Goal: Task Accomplishment & Management: Manage account settings

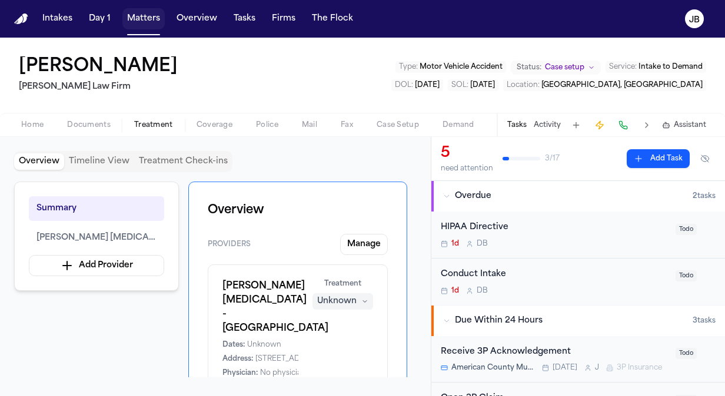
click at [142, 20] on button "Matters" at bounding box center [143, 18] width 42 height 21
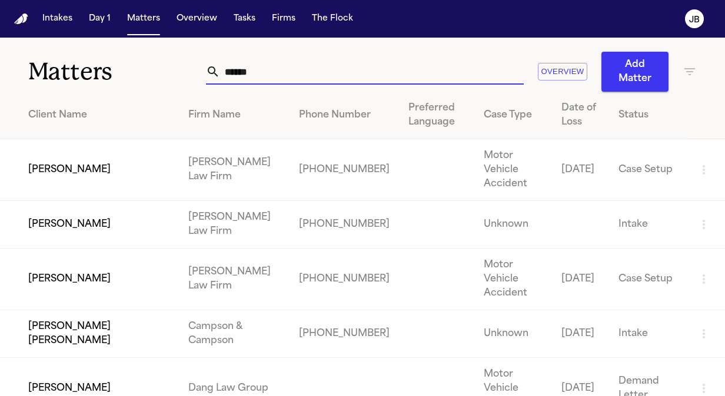
drag, startPoint x: 258, startPoint y: 67, endPoint x: 69, endPoint y: 90, distance: 190.2
click at [69, 90] on div "Matters ****** Overview Add Matter" at bounding box center [362, 65] width 725 height 54
type input "*"
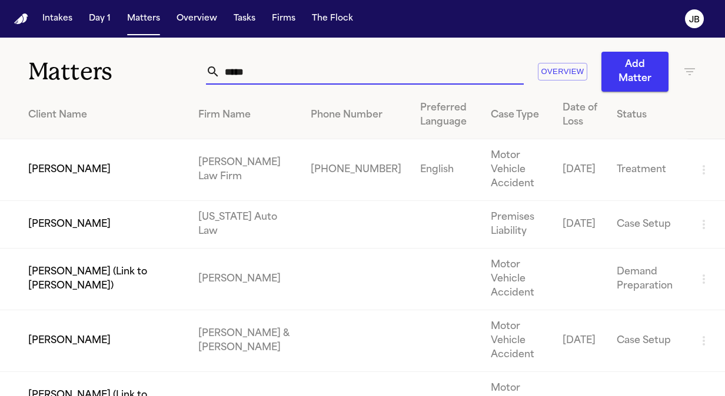
type input "*****"
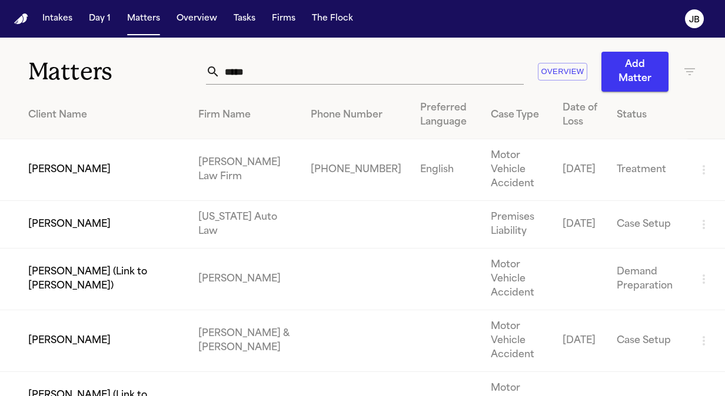
click at [67, 164] on td "[PERSON_NAME]" at bounding box center [94, 170] width 189 height 62
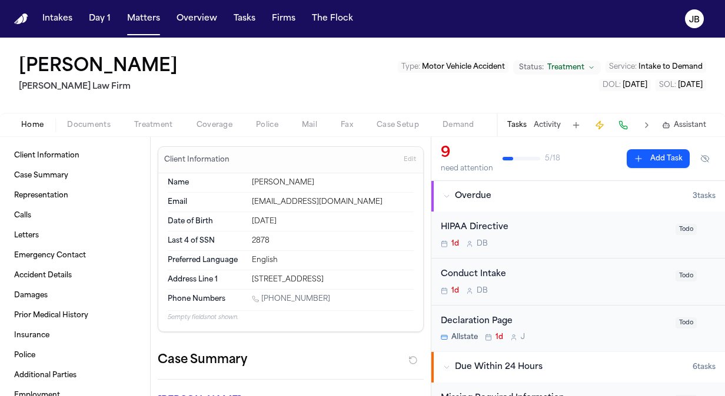
drag, startPoint x: 334, startPoint y: 302, endPoint x: 264, endPoint y: 301, distance: 70.6
click at [264, 301] on div "[PHONE_NUMBER]" at bounding box center [333, 300] width 162 height 11
copy link "469) 984-0277"
click at [159, 115] on div "Home Documents Treatment Coverage Police Mail Fax Case Setup Demand Workspaces …" at bounding box center [362, 125] width 725 height 24
click at [158, 121] on span "Treatment" at bounding box center [153, 125] width 39 height 9
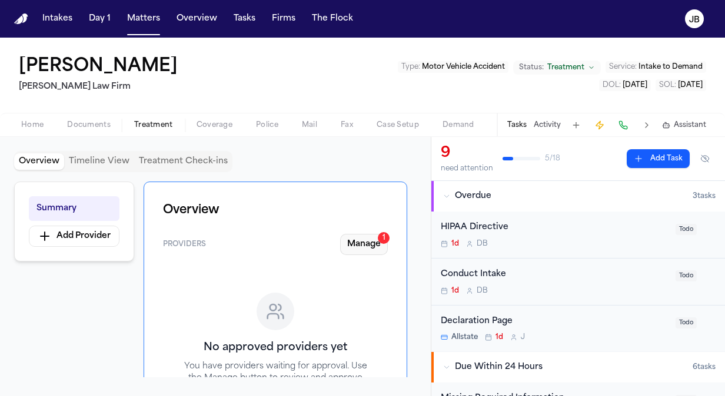
click at [367, 251] on button "Manage 1" at bounding box center [364, 244] width 48 height 21
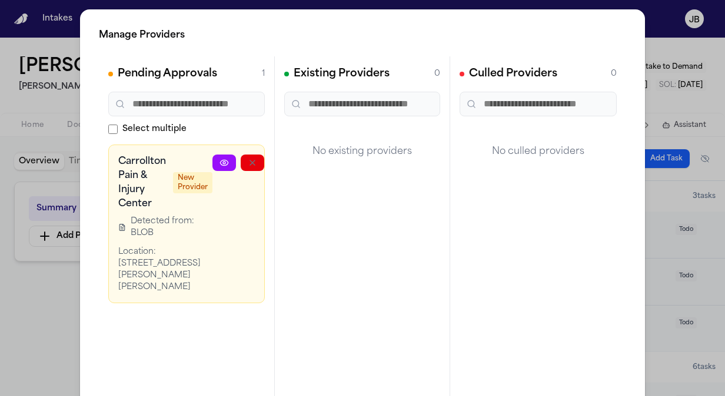
scroll to position [0, 56]
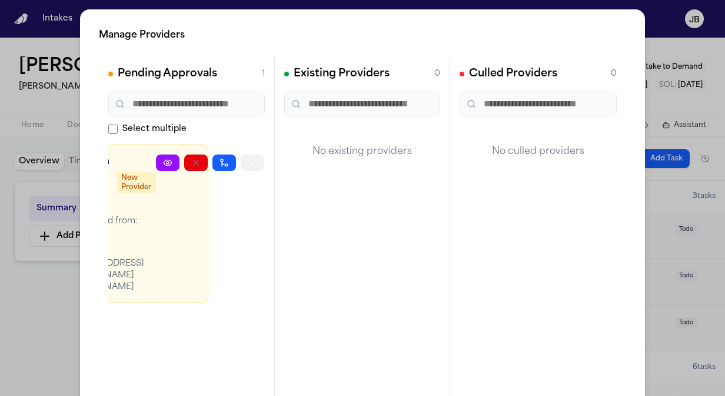
click at [248, 161] on icon "button" at bounding box center [252, 162] width 9 height 9
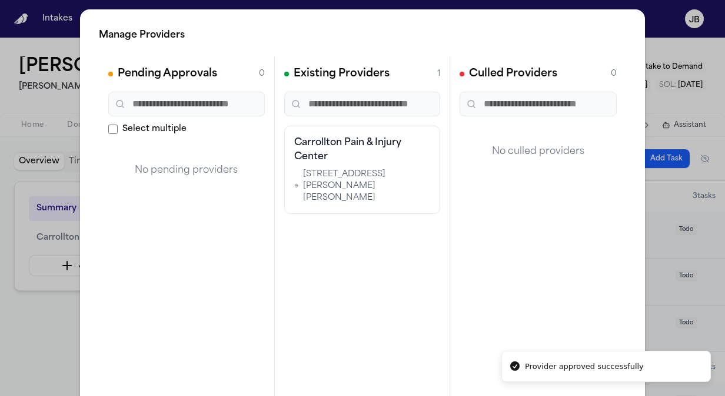
scroll to position [0, 0]
click at [13, 320] on div "Manage Providers Pending Approvals 0 Select multiple No pending providers Exist…" at bounding box center [362, 239] width 725 height 478
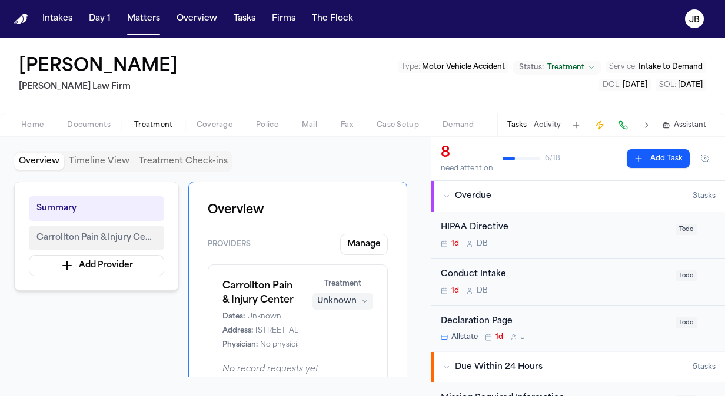
click at [118, 231] on span "Carrollton Pain & Injury Center" at bounding box center [96, 238] width 120 height 14
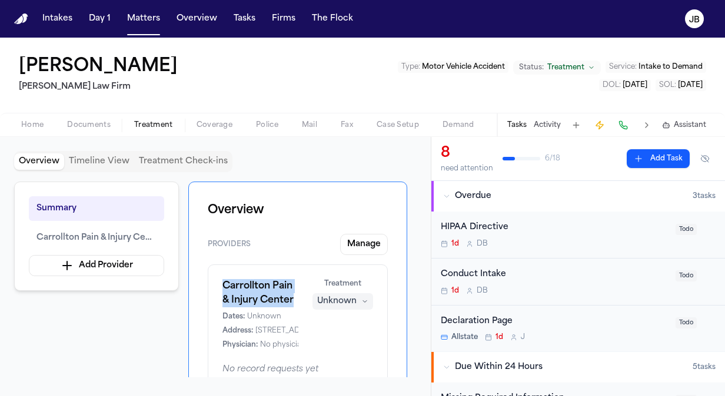
drag, startPoint x: 296, startPoint y: 296, endPoint x: 214, endPoint y: 287, distance: 82.8
click at [214, 287] on div "Carrollton Pain & Injury Center Dates: Unknown Address: [STREET_ADDRESS][PERSON…" at bounding box center [298, 328] width 180 height 126
copy h1 "Carrollton Pain & Injury Center"
click at [222, 124] on span "Coverage" at bounding box center [214, 125] width 36 height 9
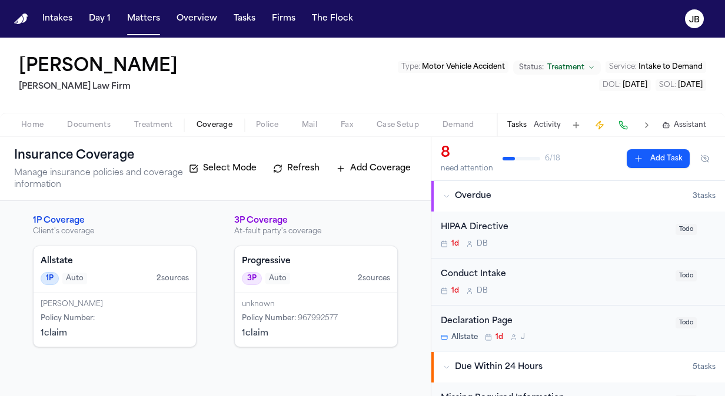
click at [132, 304] on div "[PERSON_NAME]" at bounding box center [115, 304] width 148 height 9
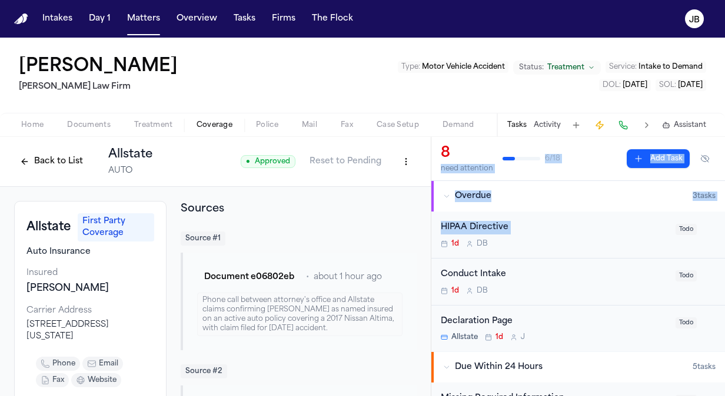
drag, startPoint x: 431, startPoint y: 175, endPoint x: 436, endPoint y: 236, distance: 61.5
click at [436, 236] on div "8 need attention 6 / 18 Add Task Overdue 3 task s HIPAA Directive 1d D B Todo C…" at bounding box center [578, 266] width 294 height 259
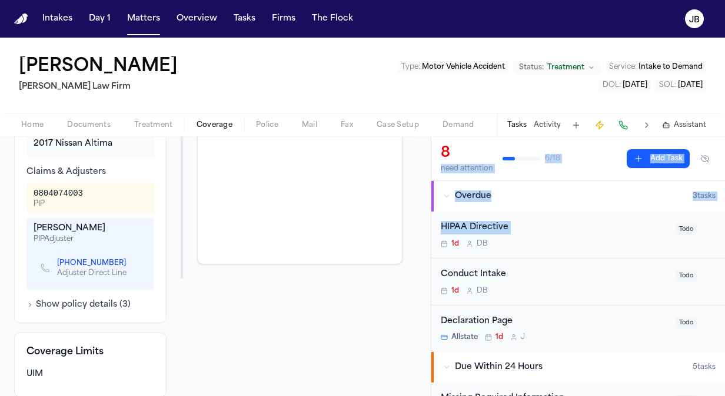
scroll to position [495, 0]
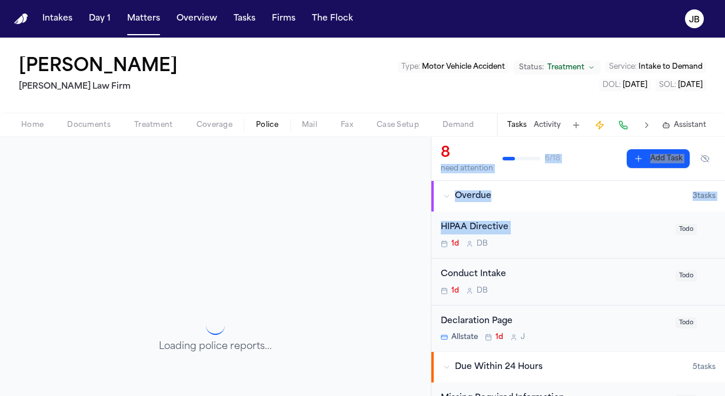
click at [264, 118] on button "Police" at bounding box center [267, 125] width 46 height 14
click at [86, 122] on span "Documents" at bounding box center [89, 125] width 44 height 9
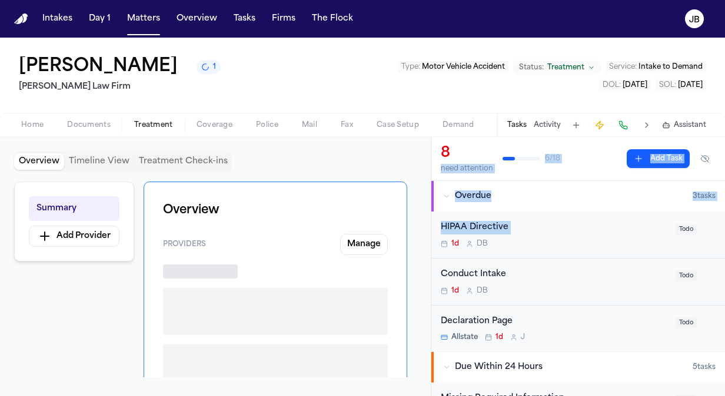
click at [151, 126] on span "Treatment" at bounding box center [153, 125] width 39 height 9
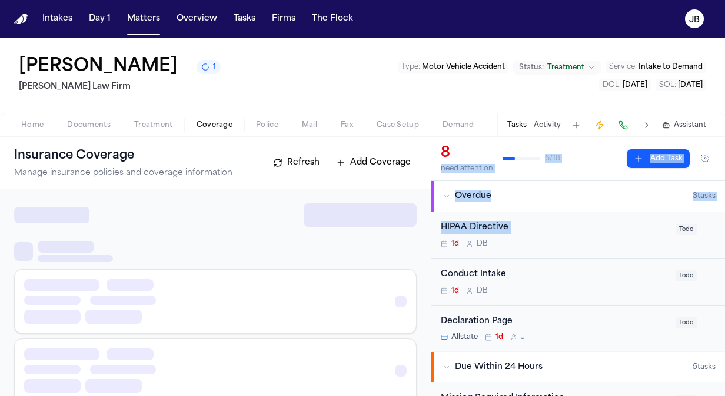
click at [213, 121] on span "Coverage" at bounding box center [214, 125] width 36 height 9
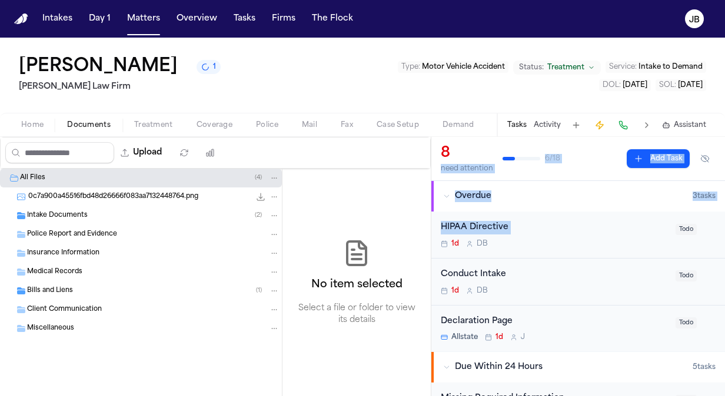
click at [94, 122] on span "Documents" at bounding box center [89, 125] width 44 height 9
click at [64, 249] on span "Insurance Information" at bounding box center [63, 254] width 72 height 10
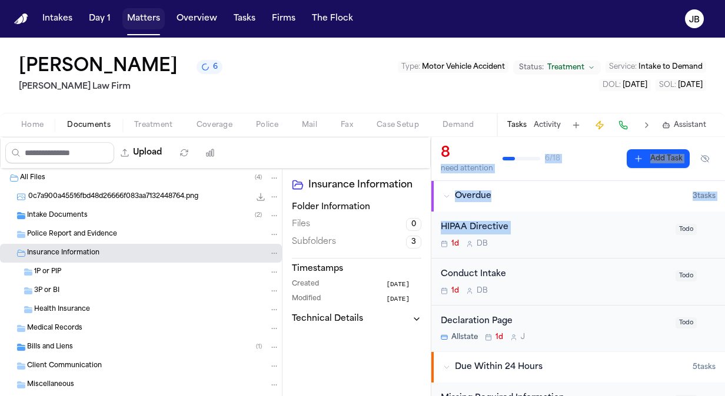
click at [151, 24] on button "Matters" at bounding box center [143, 18] width 42 height 21
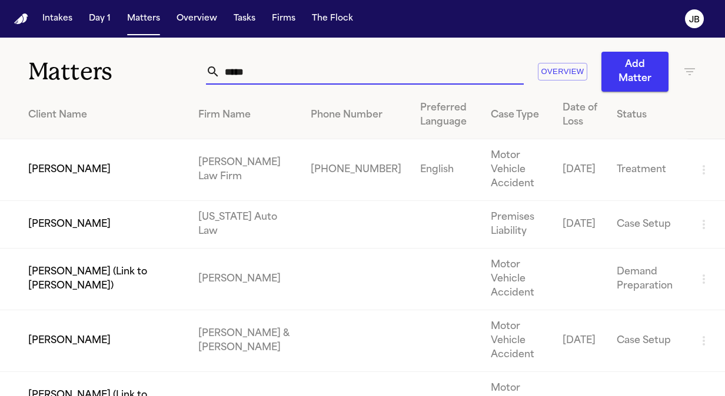
drag, startPoint x: 136, startPoint y: 85, endPoint x: 76, endPoint y: 85, distance: 60.6
click at [76, 85] on div "Matters ***** Overview Add Matter" at bounding box center [362, 65] width 725 height 54
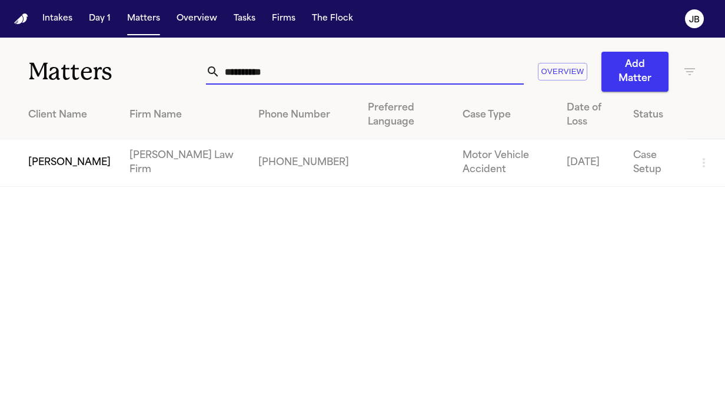
type input "**********"
click at [36, 168] on td "[PERSON_NAME]" at bounding box center [60, 163] width 120 height 48
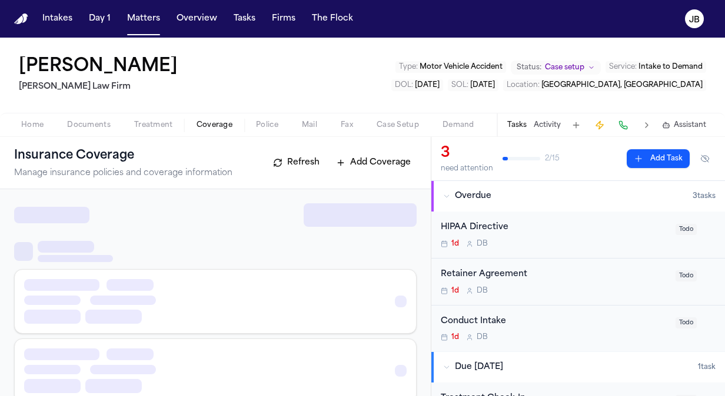
click at [198, 122] on span "Coverage" at bounding box center [214, 125] width 36 height 9
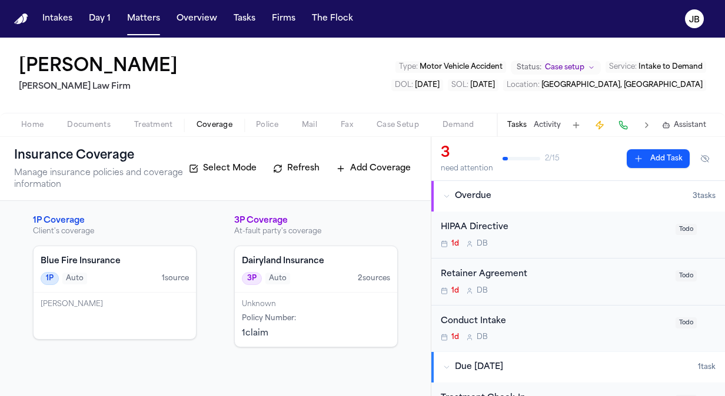
click at [111, 125] on button "Documents" at bounding box center [88, 125] width 67 height 14
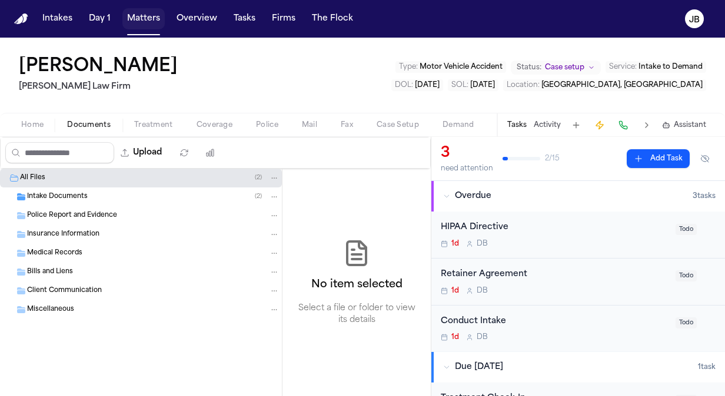
click at [145, 20] on button "Matters" at bounding box center [143, 18] width 42 height 21
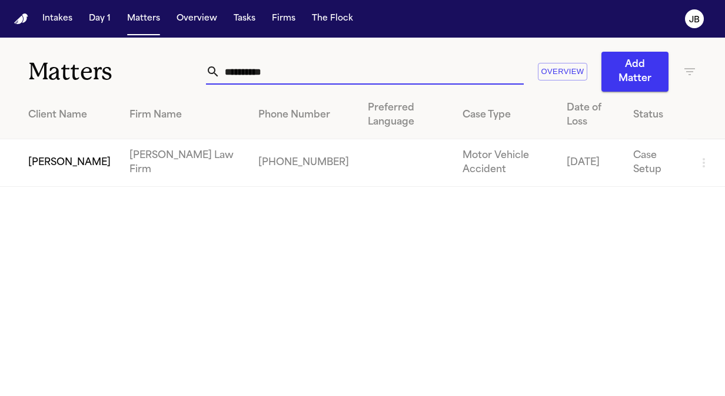
drag, startPoint x: 270, startPoint y: 84, endPoint x: 118, endPoint y: 66, distance: 153.3
click at [118, 66] on div "**********" at bounding box center [362, 65] width 725 height 54
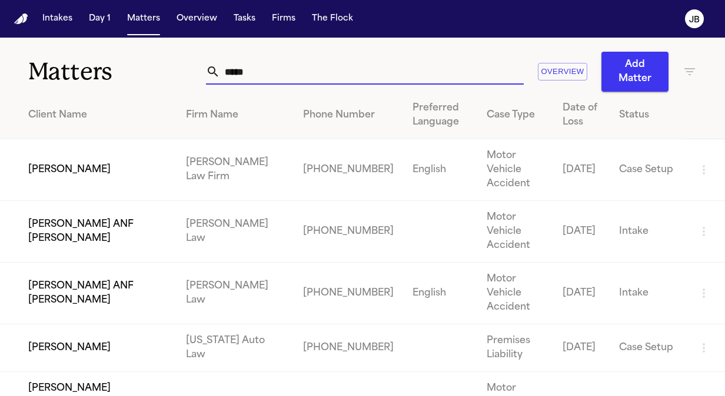
type input "*****"
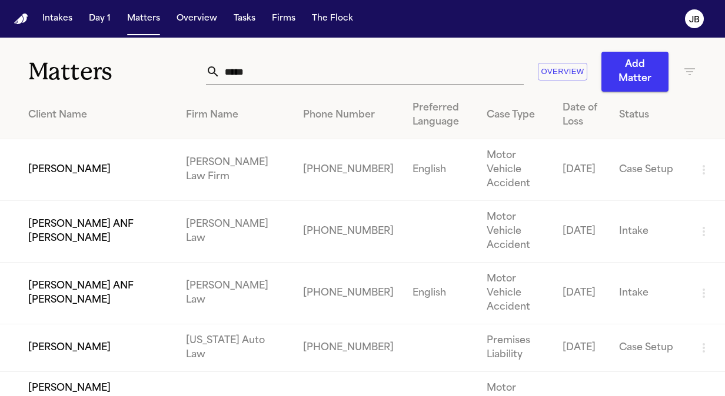
click at [32, 165] on td "[PERSON_NAME]" at bounding box center [88, 170] width 176 height 62
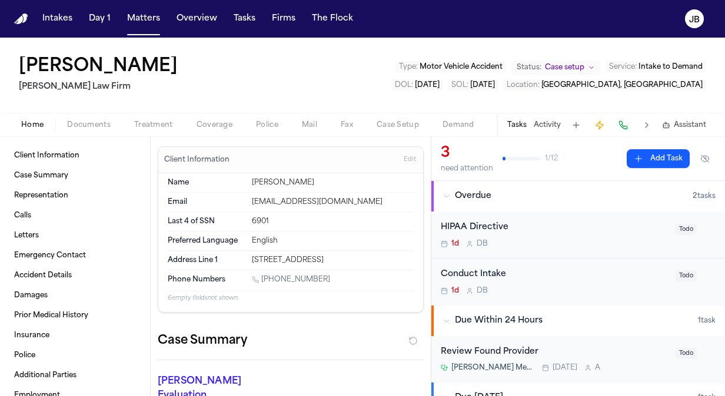
drag, startPoint x: 324, startPoint y: 282, endPoint x: 262, endPoint y: 277, distance: 61.4
click at [262, 277] on div "[PHONE_NUMBER]" at bounding box center [333, 280] width 162 height 11
copy link "[PHONE_NUMBER]"
click at [404, 158] on span "Edit" at bounding box center [410, 160] width 12 height 8
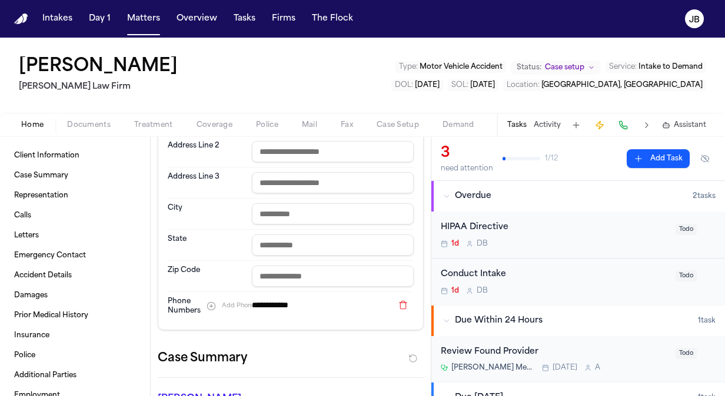
scroll to position [215, 0]
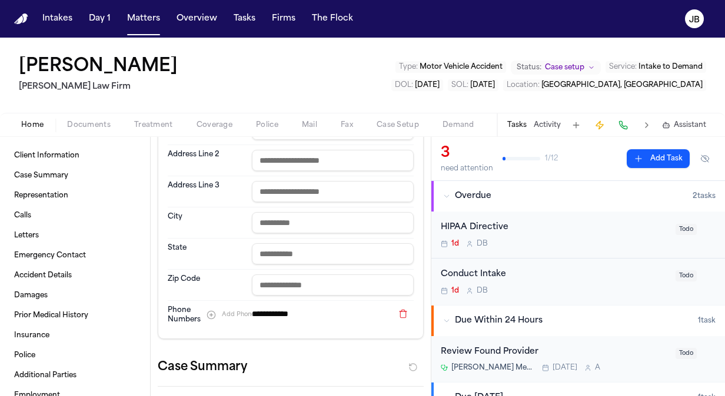
click at [280, 307] on input "**********" at bounding box center [322, 314] width 141 height 16
click at [397, 314] on button at bounding box center [402, 314] width 21 height 14
click at [212, 313] on button "Add Phone" at bounding box center [231, 315] width 60 height 14
click at [284, 308] on input at bounding box center [322, 314] width 141 height 16
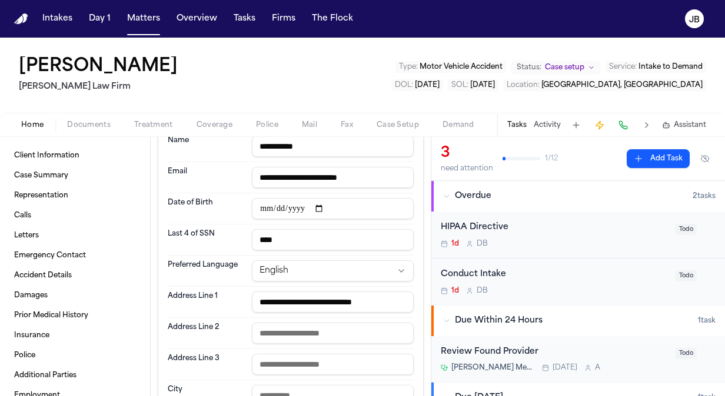
scroll to position [0, 0]
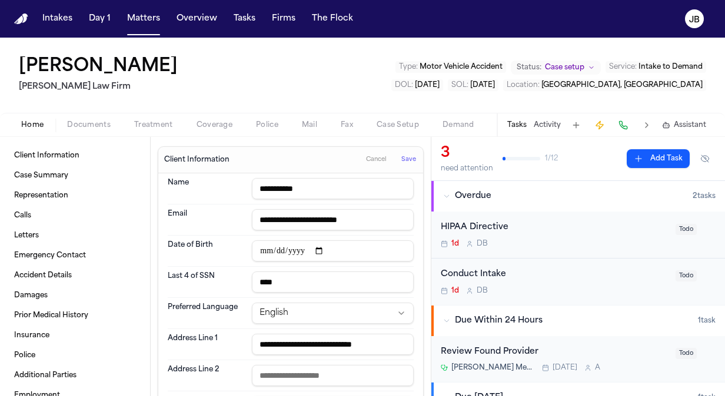
type input "**********"
click at [404, 159] on span "Save" at bounding box center [408, 160] width 15 height 8
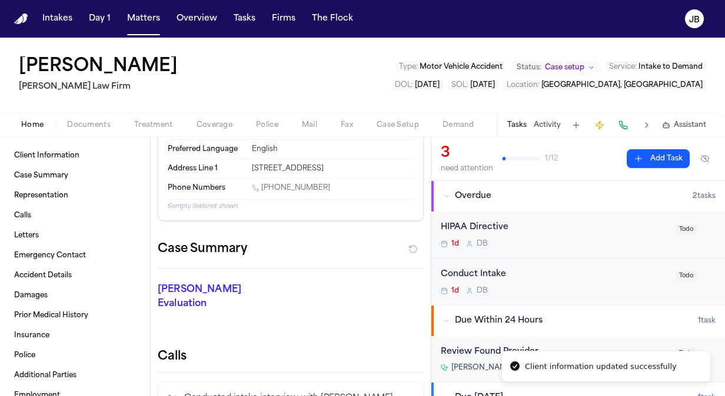
scroll to position [95, 0]
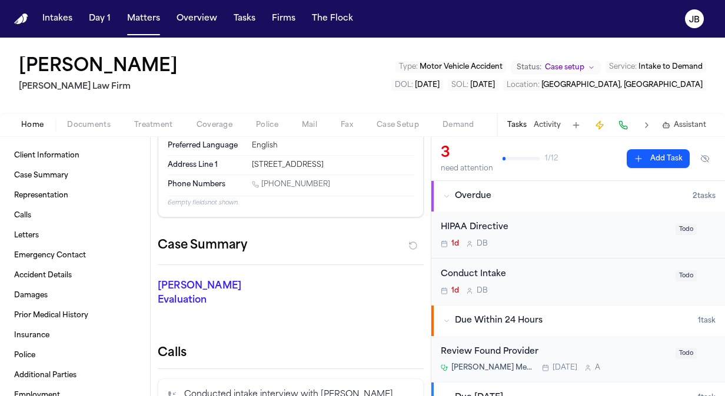
drag, startPoint x: 322, startPoint y: 182, endPoint x: 262, endPoint y: 186, distance: 60.1
click at [262, 186] on div "[PHONE_NUMBER]" at bounding box center [333, 185] width 162 height 11
copy link "[PHONE_NUMBER]"
click at [89, 119] on button "Documents" at bounding box center [88, 125] width 67 height 14
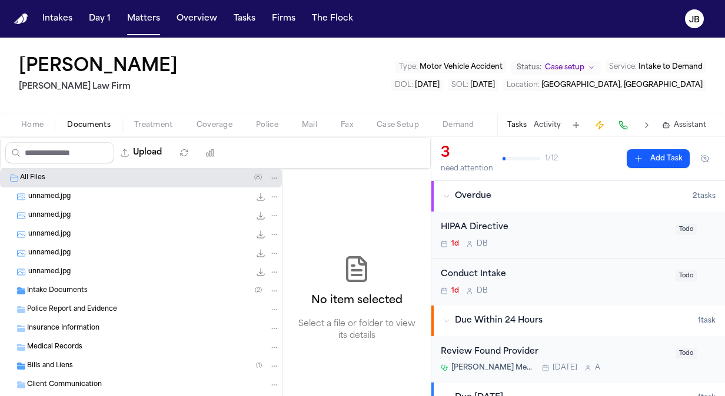
click at [142, 116] on div "Home Documents Treatment Coverage Police Mail Fax Case Setup Demand Workspaces …" at bounding box center [362, 125] width 725 height 24
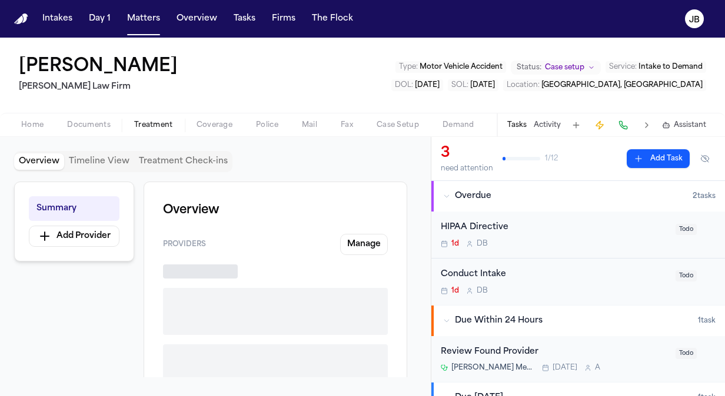
click at [140, 130] on button "Treatment" at bounding box center [153, 125] width 62 height 14
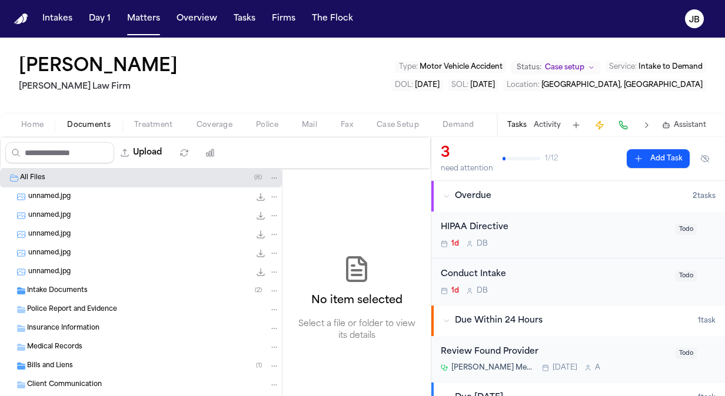
click at [100, 121] on span "Documents" at bounding box center [89, 125] width 44 height 9
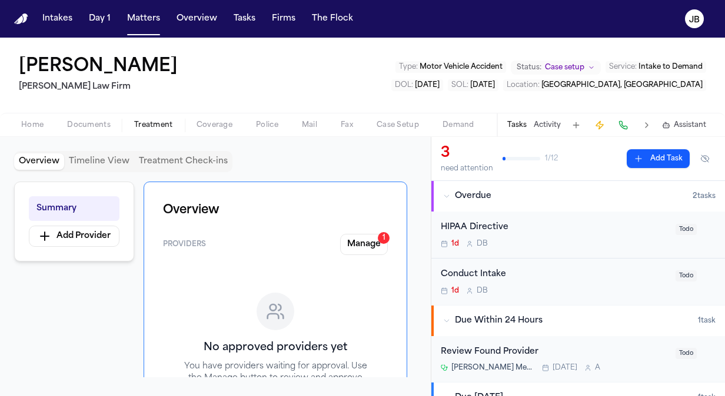
click at [139, 125] on span "Treatment" at bounding box center [153, 125] width 39 height 9
click at [364, 238] on button "Manage 1" at bounding box center [364, 244] width 48 height 21
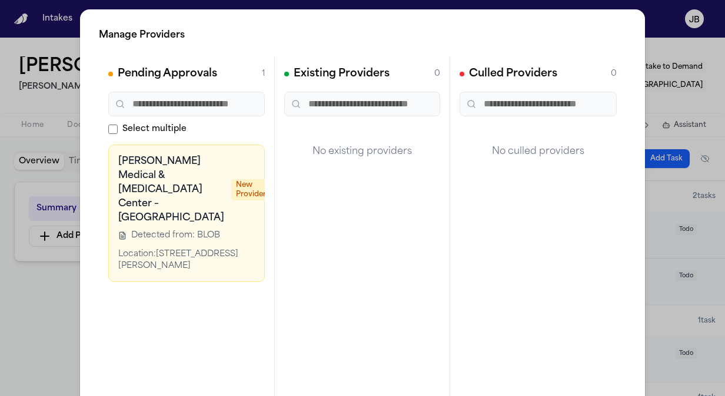
scroll to position [0, 68]
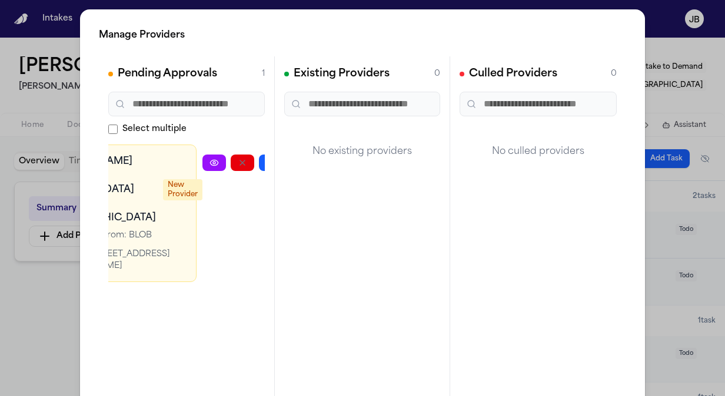
click at [287, 158] on button "button" at bounding box center [299, 163] width 24 height 16
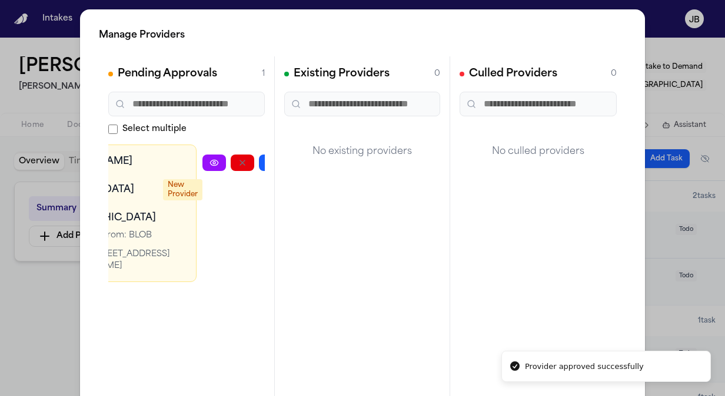
scroll to position [0, 0]
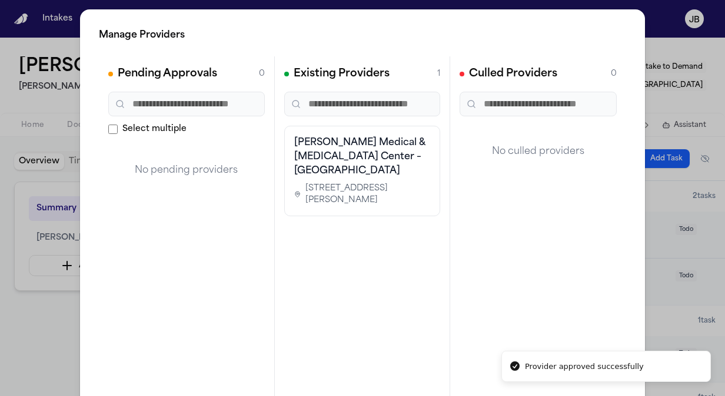
click at [13, 308] on div "Manage Providers Pending Approvals 0 Select multiple No pending providers Exist…" at bounding box center [362, 239] width 725 height 478
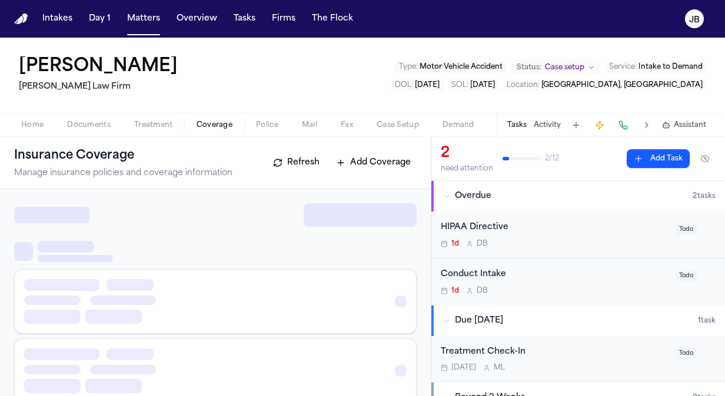
click at [206, 121] on span "Coverage" at bounding box center [214, 125] width 36 height 9
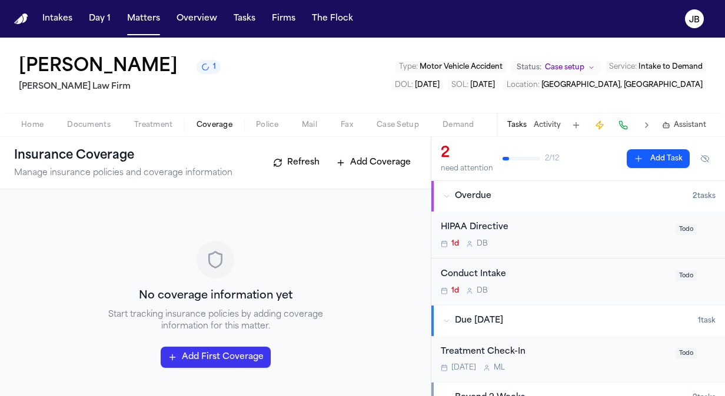
click at [553, 124] on button "Activity" at bounding box center [547, 125] width 27 height 9
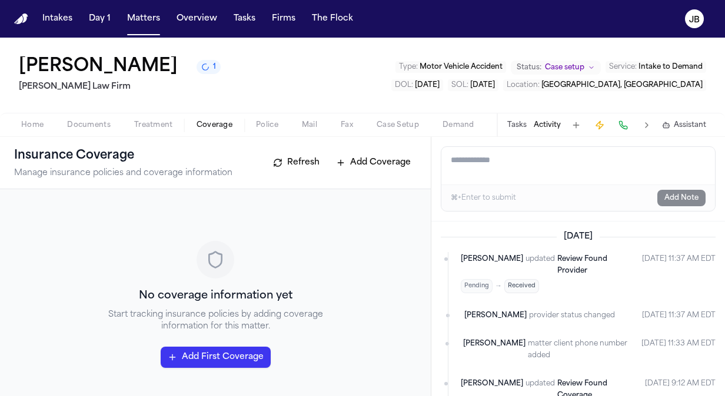
click at [512, 161] on textarea "Add a note to this matter" at bounding box center [578, 166] width 274 height 38
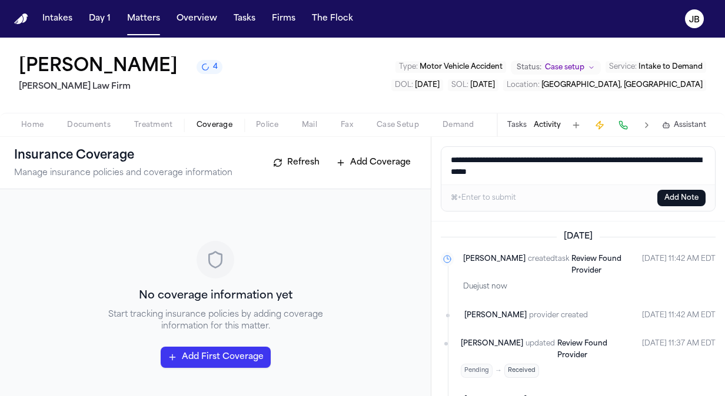
drag, startPoint x: 479, startPoint y: 165, endPoint x: 394, endPoint y: 142, distance: 87.8
click at [394, 142] on div "**********" at bounding box center [362, 266] width 725 height 259
click at [582, 169] on textarea "**********" at bounding box center [578, 166] width 274 height 38
type textarea "**********"
click at [701, 198] on button "Add Note" at bounding box center [681, 198] width 48 height 16
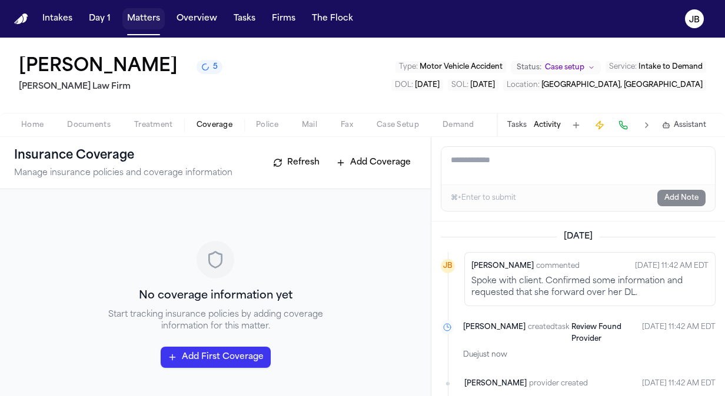
click at [150, 14] on button "Matters" at bounding box center [143, 18] width 42 height 21
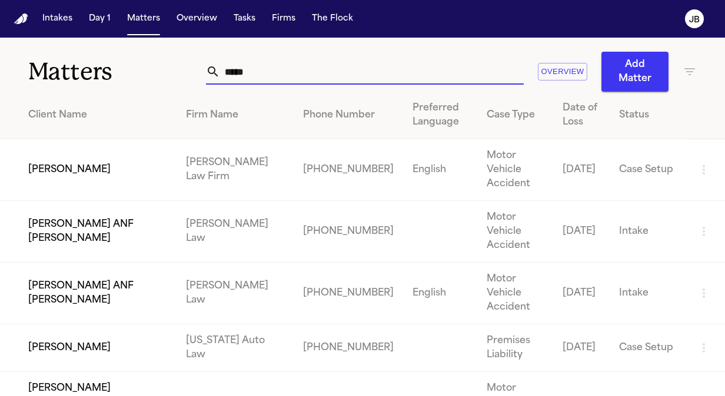
drag, startPoint x: 258, startPoint y: 61, endPoint x: 81, endPoint y: 69, distance: 176.7
click at [81, 69] on div "Matters ***** Overview Add Matter" at bounding box center [362, 65] width 725 height 54
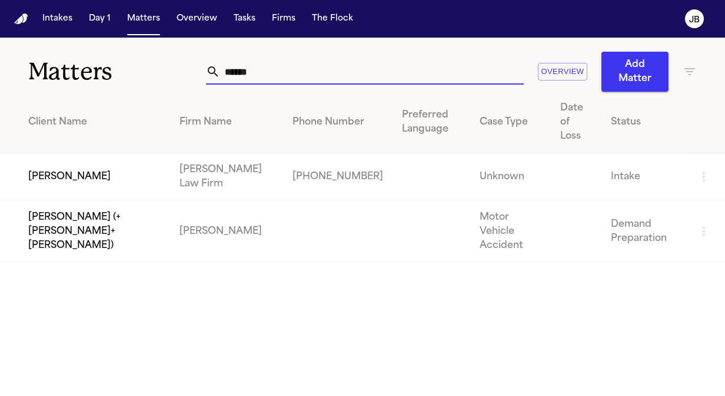
type input "******"
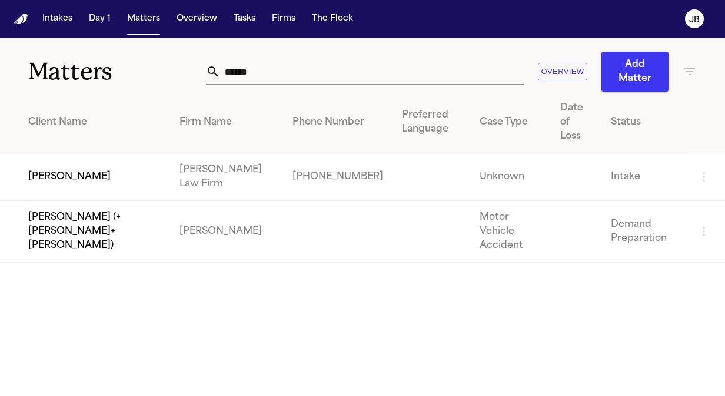
click at [55, 164] on td "[PERSON_NAME]" at bounding box center [85, 178] width 170 height 48
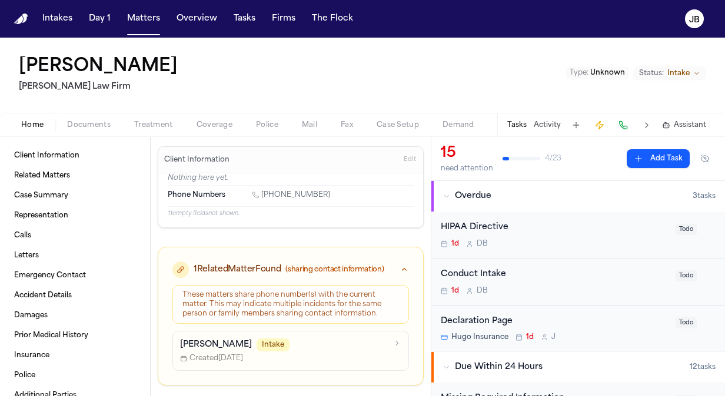
click at [92, 125] on span "Documents" at bounding box center [89, 125] width 44 height 9
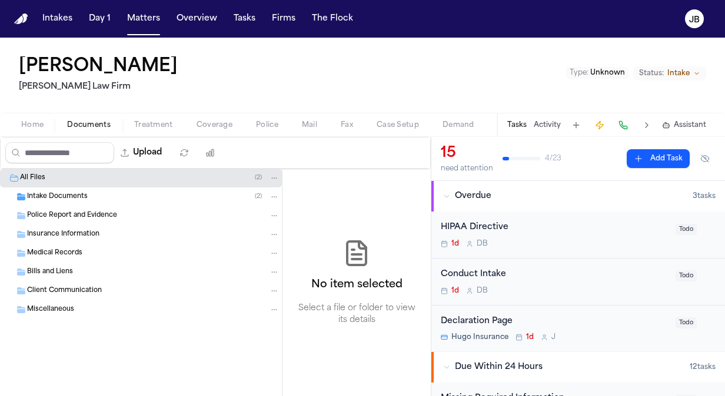
click at [32, 119] on button "Home" at bounding box center [32, 125] width 46 height 14
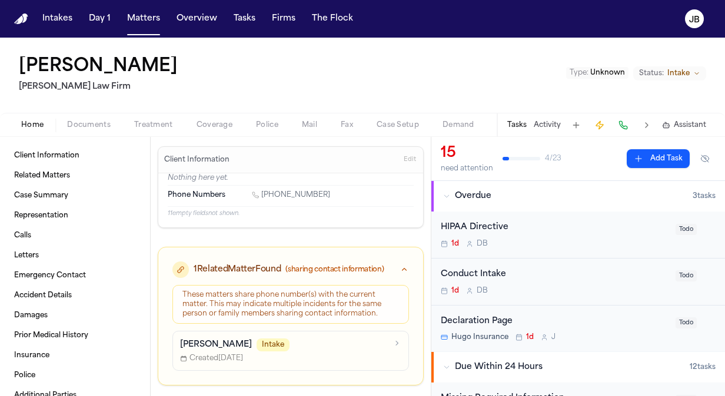
drag, startPoint x: 324, startPoint y: 194, endPoint x: 262, endPoint y: 192, distance: 61.8
click at [262, 192] on div "[PHONE_NUMBER]" at bounding box center [333, 196] width 162 height 11
copy link "[PHONE_NUMBER]"
click at [207, 123] on span "Coverage" at bounding box center [214, 125] width 36 height 9
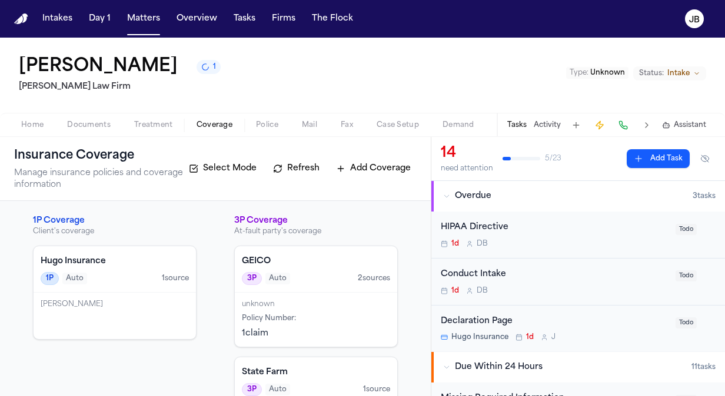
click at [100, 314] on div "[PERSON_NAME]" at bounding box center [115, 316] width 162 height 46
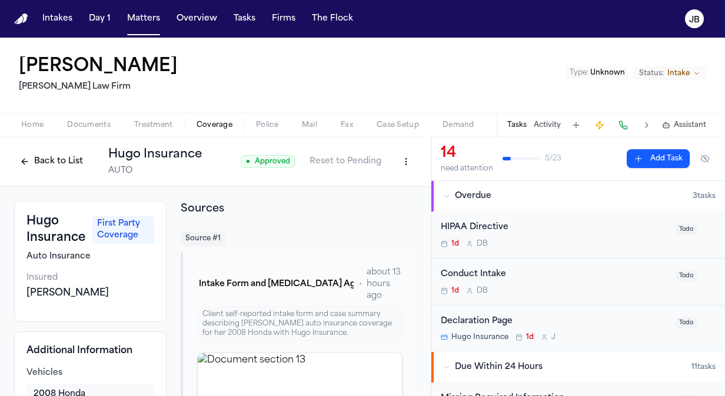
click at [54, 162] on button "Back to List" at bounding box center [51, 161] width 75 height 19
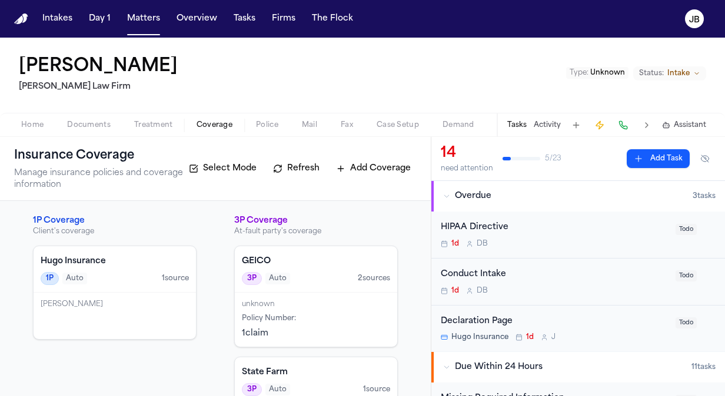
click at [29, 127] on span "Home" at bounding box center [32, 125] width 22 height 9
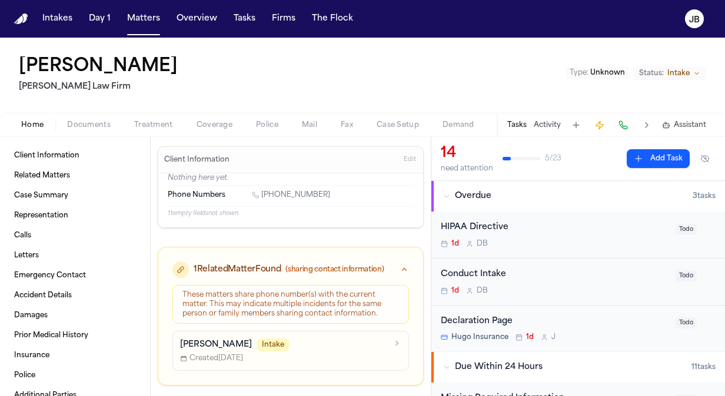
click at [96, 119] on button "Documents" at bounding box center [88, 125] width 67 height 14
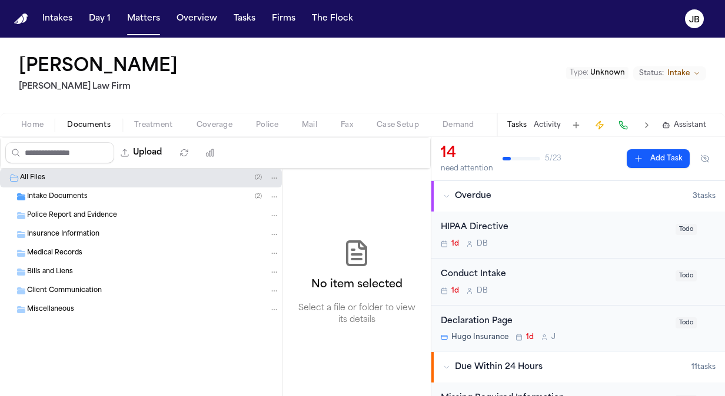
click at [22, 119] on button "Home" at bounding box center [32, 125] width 46 height 14
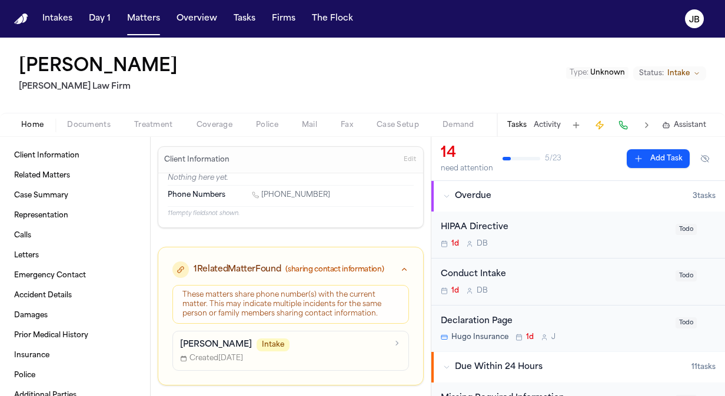
click at [149, 125] on span "Treatment" at bounding box center [153, 125] width 39 height 9
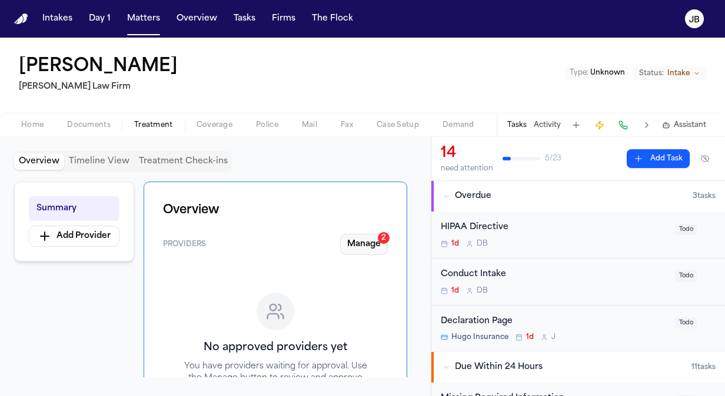
click at [365, 244] on button "Manage 2" at bounding box center [364, 244] width 48 height 21
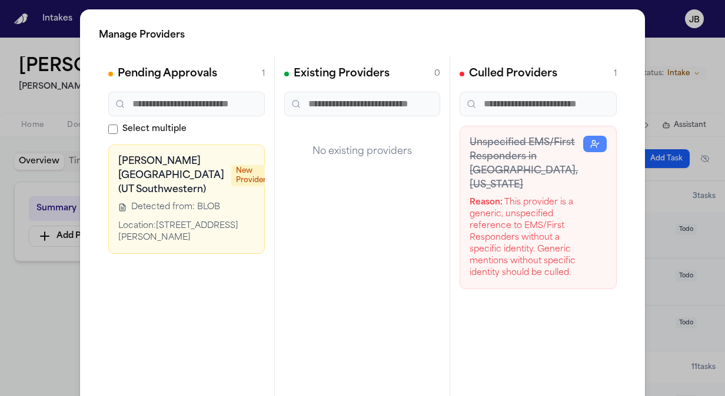
click at [49, 298] on div "Manage Providers Pending Approvals 1 Select multiple [PERSON_NAME] [GEOGRAPHIC_…" at bounding box center [362, 239] width 725 height 478
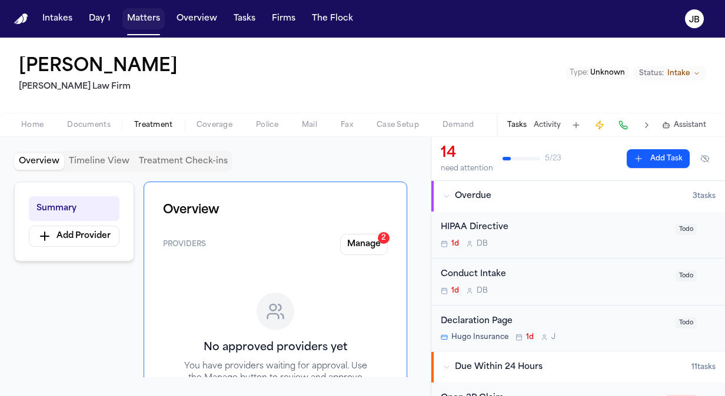
click at [144, 19] on button "Matters" at bounding box center [143, 18] width 42 height 21
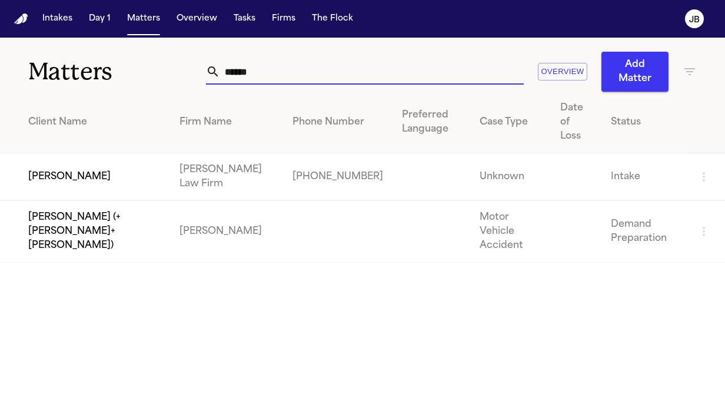
drag, startPoint x: 270, startPoint y: 75, endPoint x: 46, endPoint y: 49, distance: 225.7
click at [46, 49] on div "Matters ****** Overview Add Matter" at bounding box center [362, 65] width 725 height 54
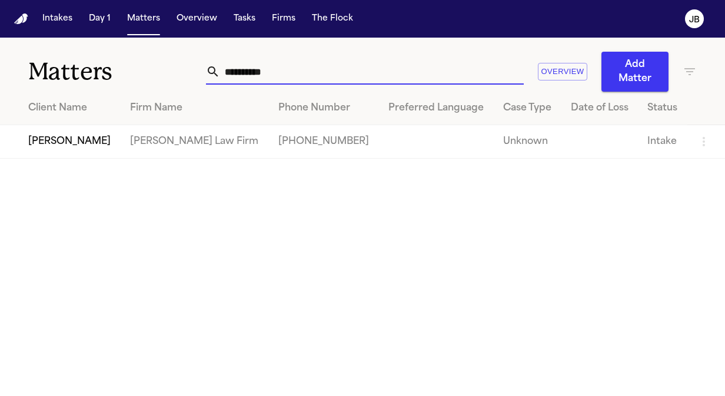
type input "**********"
click at [65, 148] on td "[PERSON_NAME]" at bounding box center [60, 142] width 121 height 34
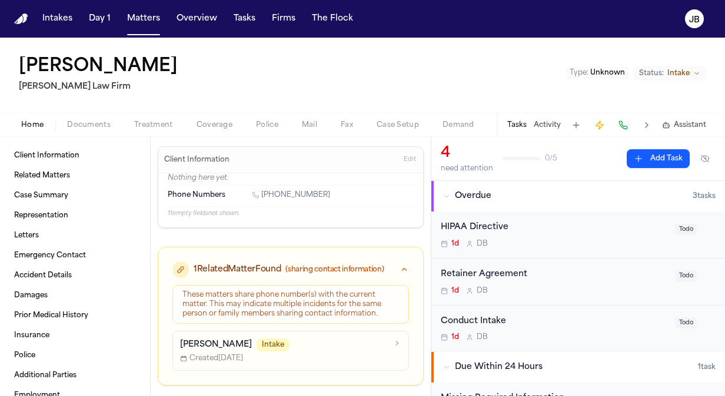
drag, startPoint x: 327, startPoint y: 196, endPoint x: 262, endPoint y: 195, distance: 64.7
click at [262, 195] on div "[PHONE_NUMBER]" at bounding box center [333, 196] width 162 height 11
copy link "[PHONE_NUMBER]"
click at [400, 156] on button "Edit" at bounding box center [409, 160] width 19 height 19
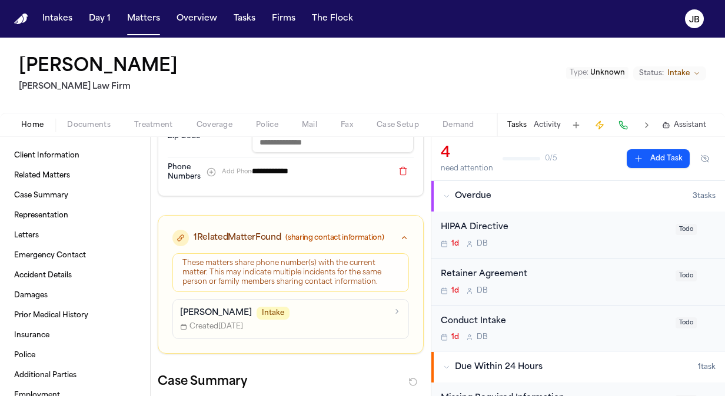
scroll to position [274, 0]
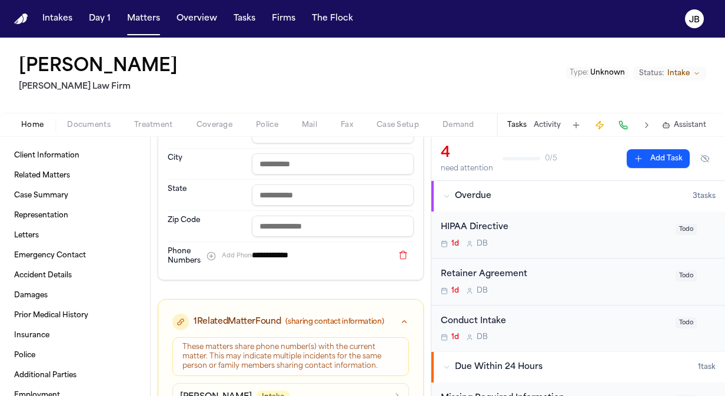
click at [394, 251] on button at bounding box center [402, 255] width 21 height 14
click at [212, 255] on button "Add Phone" at bounding box center [231, 256] width 60 height 14
click at [306, 256] on input at bounding box center [322, 255] width 141 height 16
paste input "**********"
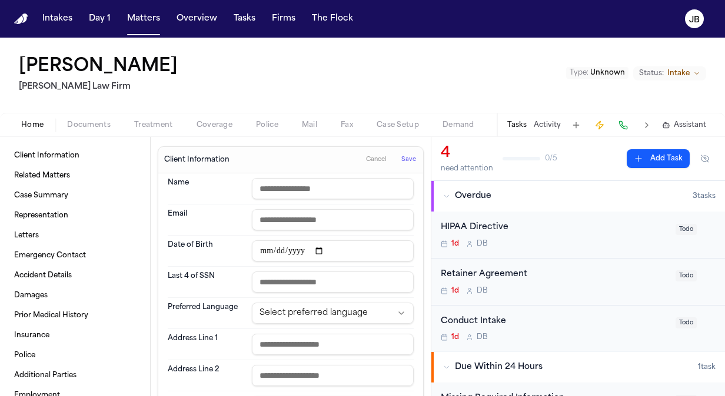
type input "**********"
click at [401, 159] on span "Save" at bounding box center [408, 160] width 15 height 8
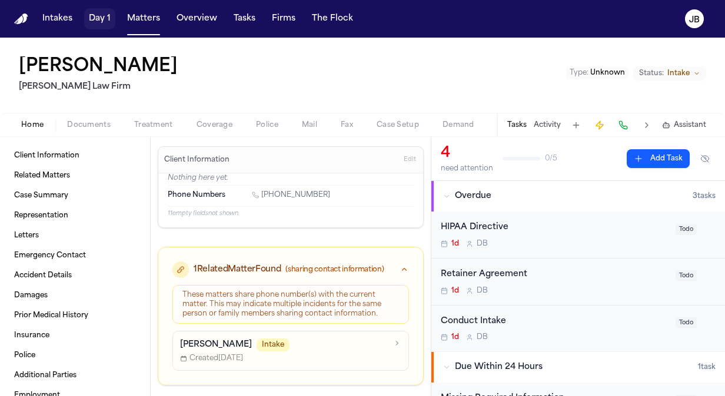
click at [147, 22] on button "Matters" at bounding box center [143, 18] width 42 height 21
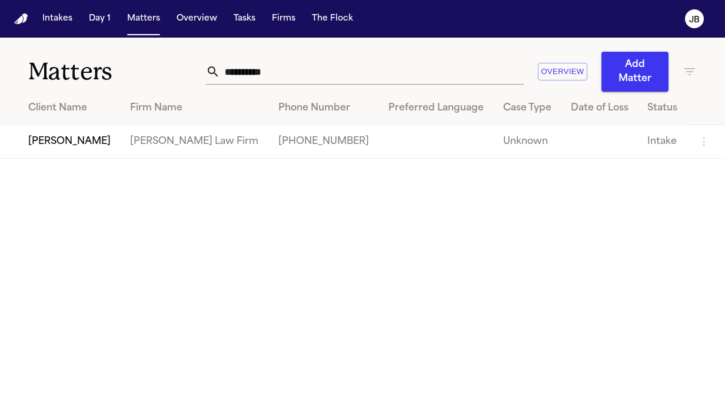
click at [15, 47] on div "**********" at bounding box center [362, 65] width 725 height 54
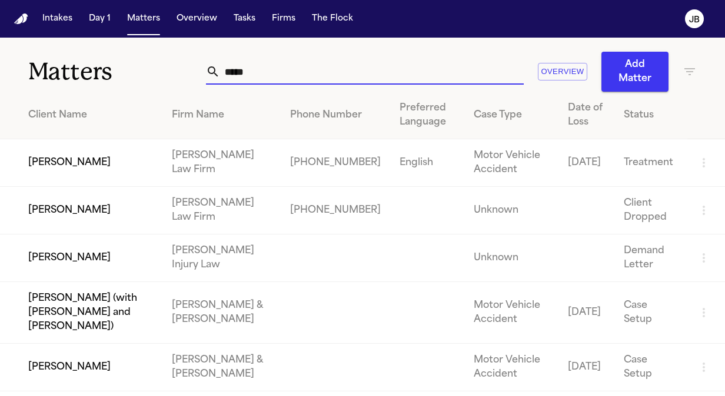
type input "*****"
click at [96, 161] on td "[PERSON_NAME]" at bounding box center [81, 163] width 162 height 48
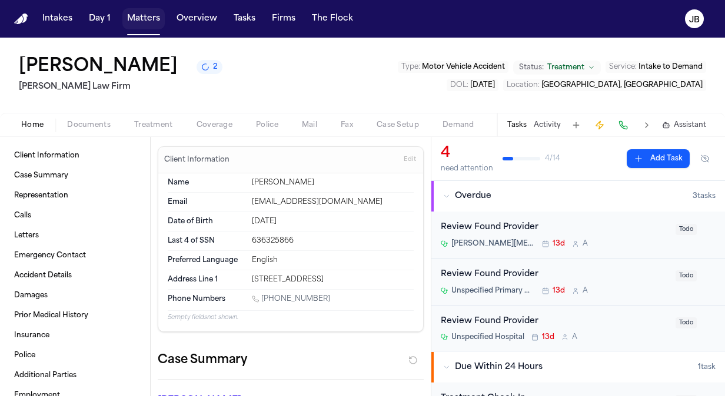
click at [147, 25] on button "Matters" at bounding box center [143, 18] width 42 height 21
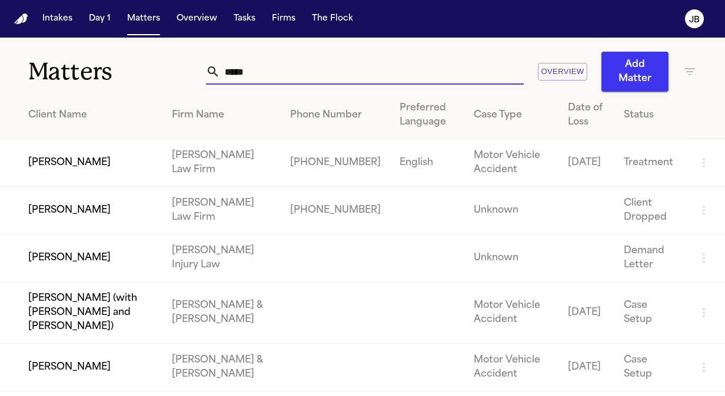
drag, startPoint x: 264, startPoint y: 72, endPoint x: 192, endPoint y: 68, distance: 71.3
click at [192, 68] on div "Matters ***** Overview Add Matter" at bounding box center [362, 65] width 725 height 54
type input "*"
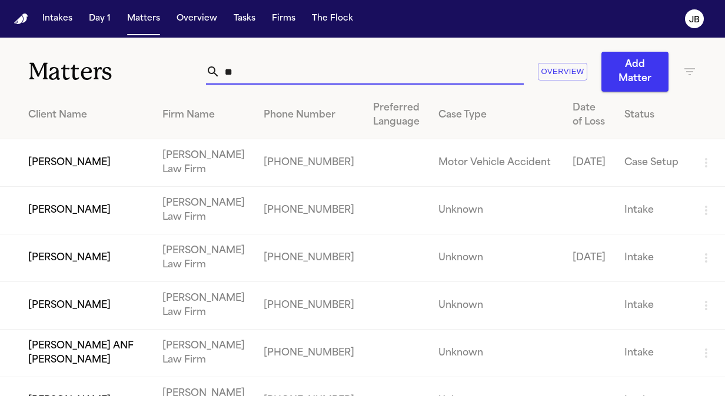
type input "**"
click at [71, 268] on td "[PERSON_NAME]" at bounding box center [76, 259] width 153 height 48
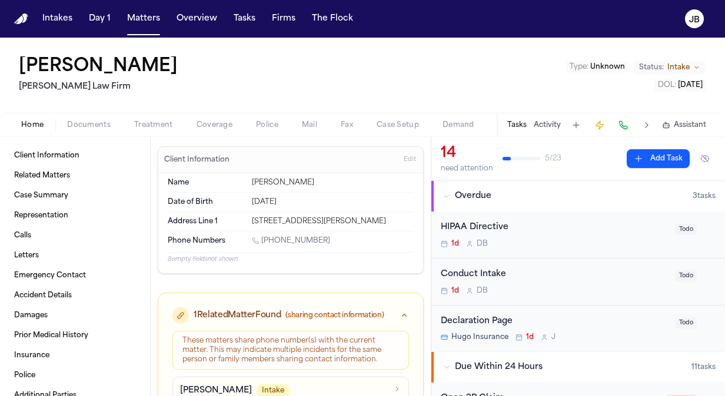
drag, startPoint x: 392, startPoint y: 219, endPoint x: 243, endPoint y: 212, distance: 149.6
click at [243, 212] on div "Address Line [GEOGRAPHIC_DATA][STREET_ADDRESS][PERSON_NAME]" at bounding box center [291, 221] width 246 height 19
copy div "[STREET_ADDRESS][PERSON_NAME]"
drag, startPoint x: 327, startPoint y: 238, endPoint x: 263, endPoint y: 244, distance: 64.4
click at [263, 244] on div "[PHONE_NUMBER]" at bounding box center [333, 241] width 162 height 11
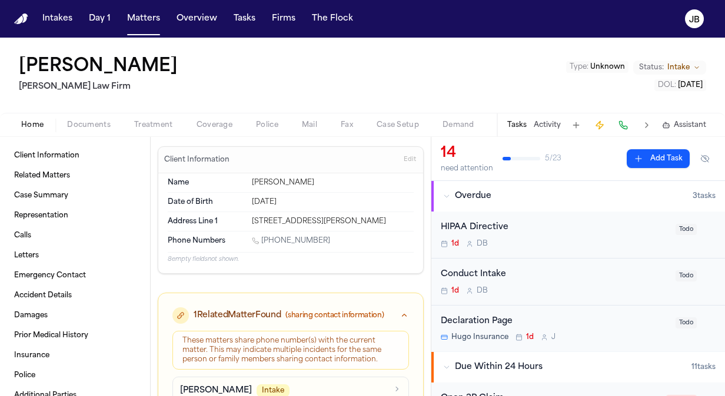
copy link "[PHONE_NUMBER]"
drag, startPoint x: 401, startPoint y: 220, endPoint x: 239, endPoint y: 217, distance: 162.4
click at [239, 217] on div "Address Line [GEOGRAPHIC_DATA][STREET_ADDRESS][PERSON_NAME]" at bounding box center [291, 221] width 246 height 19
copy div "[STREET_ADDRESS][PERSON_NAME]"
click at [139, 16] on button "Matters" at bounding box center [143, 18] width 42 height 21
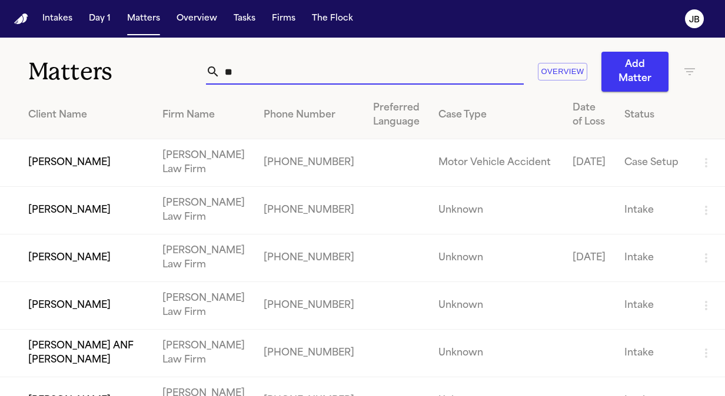
drag, startPoint x: 177, startPoint y: 67, endPoint x: 135, endPoint y: 68, distance: 41.8
click at [135, 68] on div "Matters ** Overview Add Matter" at bounding box center [362, 65] width 725 height 54
click at [26, 224] on td "[PERSON_NAME]" at bounding box center [76, 211] width 153 height 48
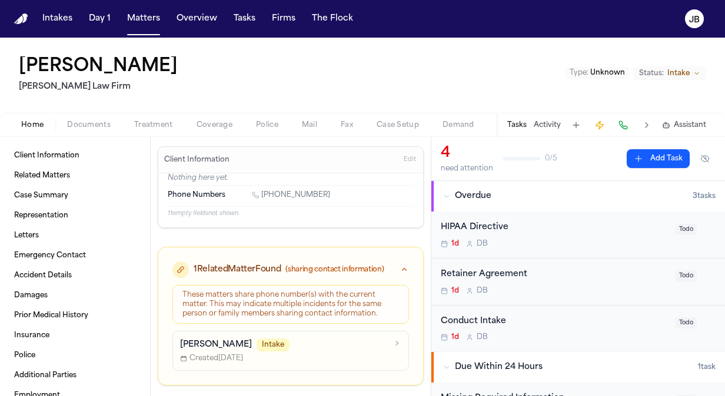
drag, startPoint x: 319, startPoint y: 186, endPoint x: 264, endPoint y: 195, distance: 56.1
click at [264, 195] on div "Phone Numbers [PHONE_NUMBER]" at bounding box center [291, 196] width 246 height 21
copy link "[PHONE_NUMBER]"
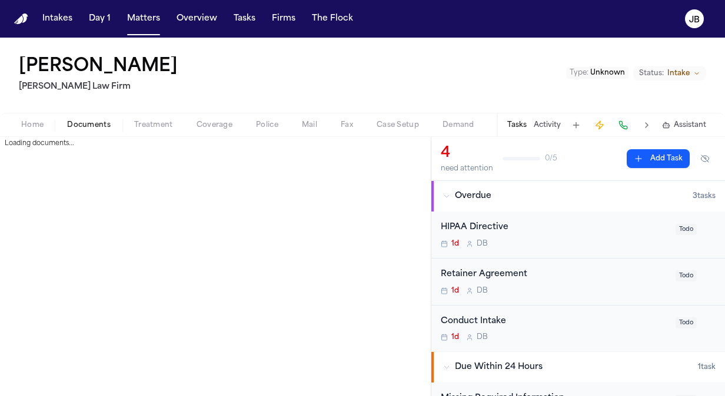
click at [89, 125] on span "Documents" at bounding box center [89, 125] width 44 height 9
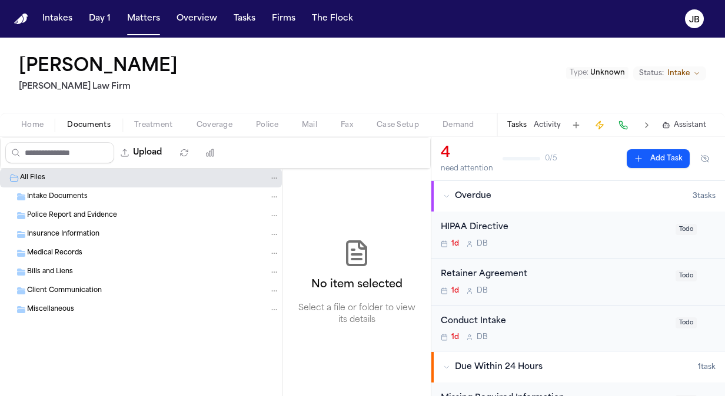
click at [52, 200] on span "Intake Documents" at bounding box center [57, 197] width 61 height 10
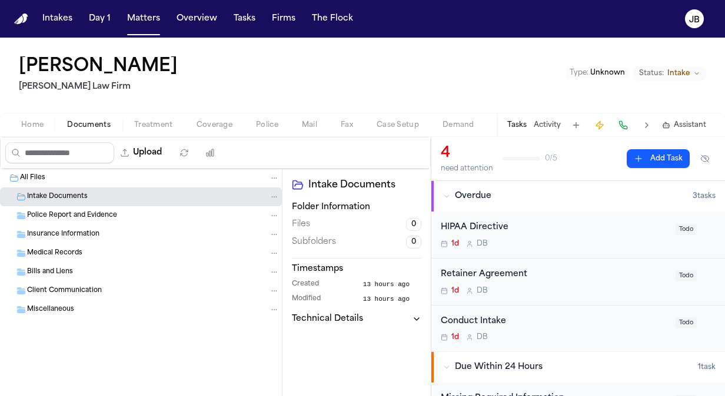
click at [34, 214] on span "Police Report and Evidence" at bounding box center [72, 216] width 90 height 10
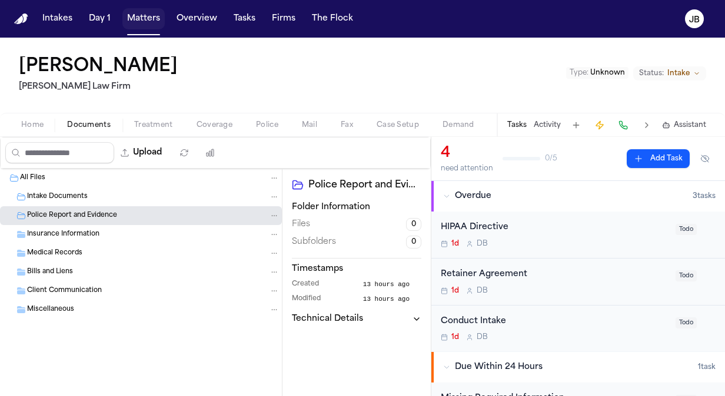
click at [143, 21] on button "Matters" at bounding box center [143, 18] width 42 height 21
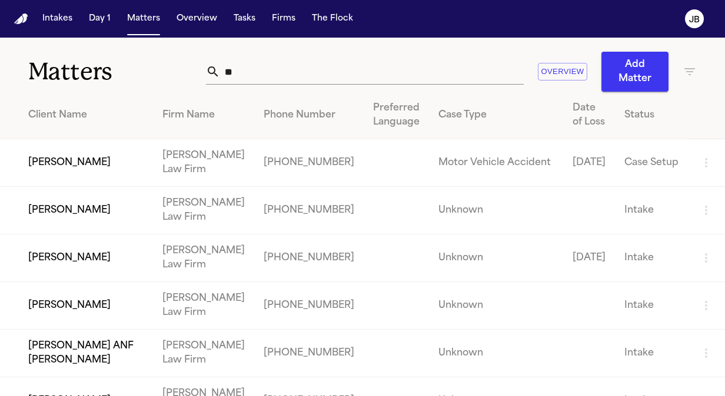
click at [98, 251] on td "[PERSON_NAME]" at bounding box center [76, 259] width 153 height 48
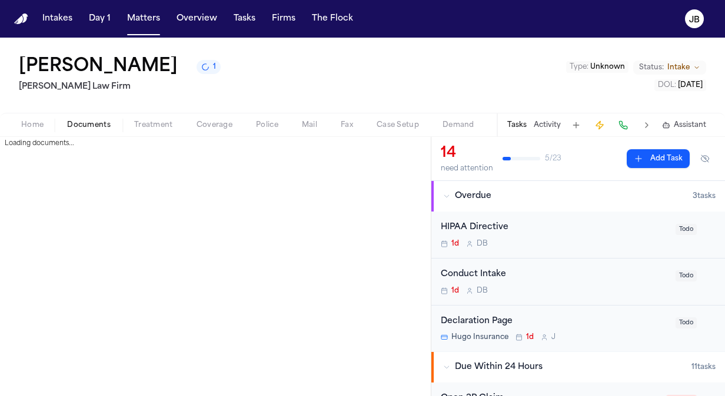
click at [99, 125] on span "Documents" at bounding box center [89, 125] width 44 height 9
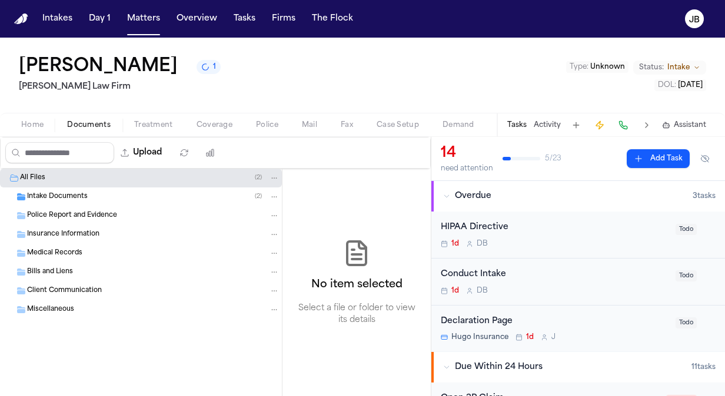
click at [75, 192] on span "Intake Documents" at bounding box center [57, 197] width 61 height 10
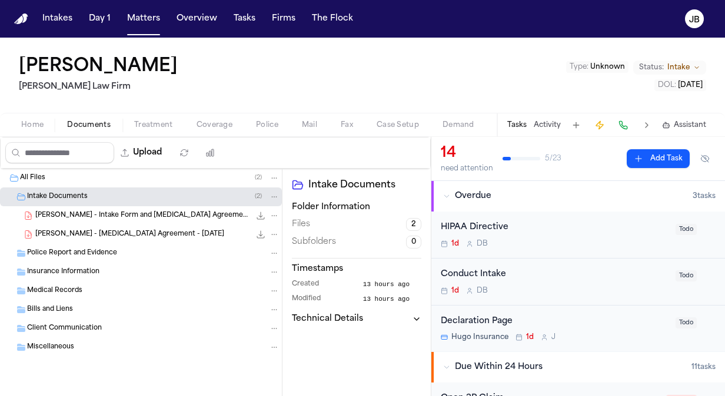
click at [123, 215] on span "[PERSON_NAME] - Intake Form and [MEDICAL_DATA] Agreements - [DATE]" at bounding box center [142, 216] width 215 height 10
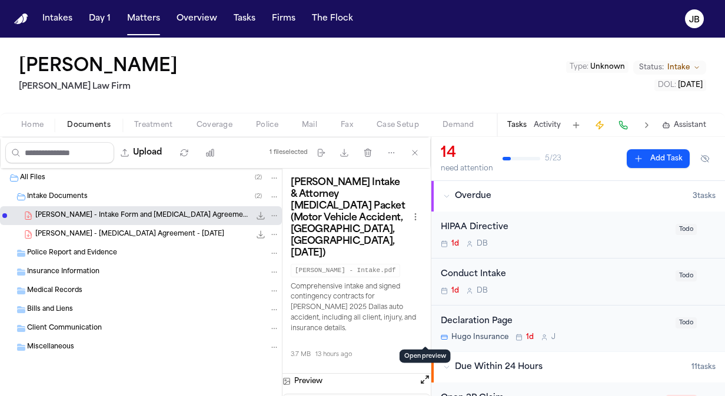
click at [424, 374] on button "Open preview" at bounding box center [425, 380] width 12 height 12
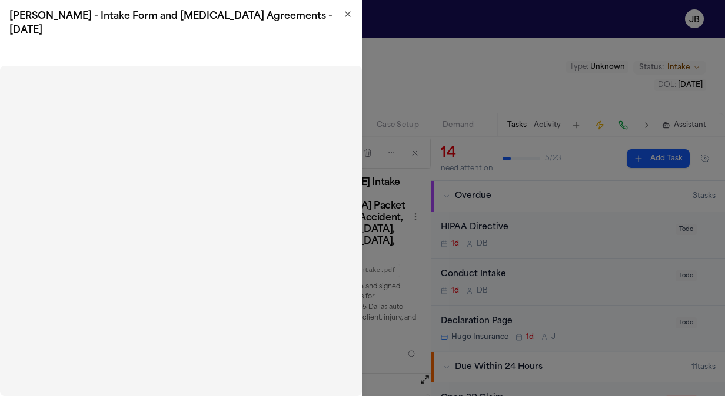
click at [348, 18] on icon "button" at bounding box center [347, 13] width 9 height 9
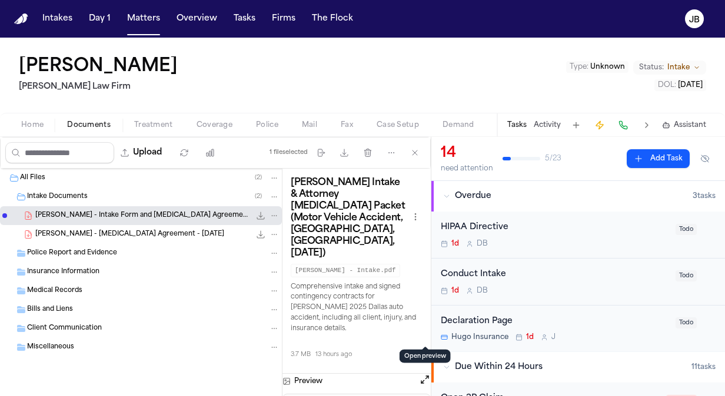
click at [35, 113] on div "Home Documents Treatment Coverage Police Mail Fax Case Setup Demand Workspaces …" at bounding box center [362, 125] width 725 height 24
click at [13, 125] on button "Home" at bounding box center [32, 125] width 46 height 14
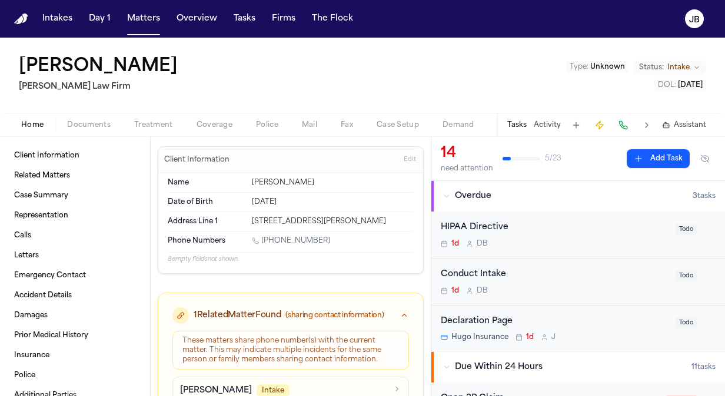
drag, startPoint x: 332, startPoint y: 235, endPoint x: 262, endPoint y: 238, distance: 70.7
click at [262, 238] on div "Phone Numbers [PHONE_NUMBER]" at bounding box center [291, 242] width 246 height 21
click at [149, 19] on button "Matters" at bounding box center [143, 18] width 42 height 21
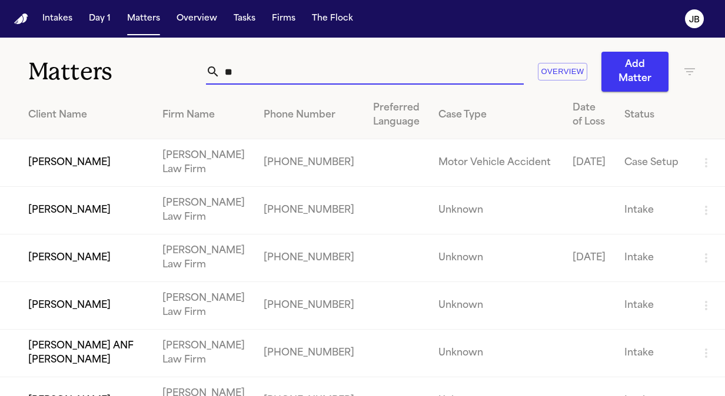
click at [94, 212] on td "[PERSON_NAME]" at bounding box center [76, 211] width 153 height 48
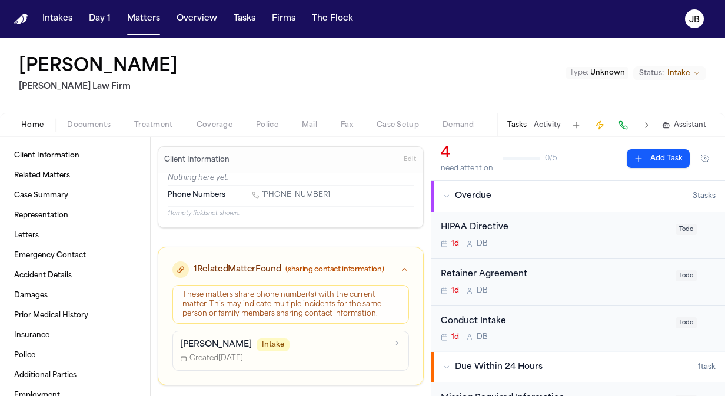
drag, startPoint x: 336, startPoint y: 199, endPoint x: 262, endPoint y: 195, distance: 74.2
click at [262, 195] on div "[PHONE_NUMBER]" at bounding box center [333, 196] width 162 height 11
click at [145, 63] on h1 "[PERSON_NAME]" at bounding box center [98, 66] width 159 height 21
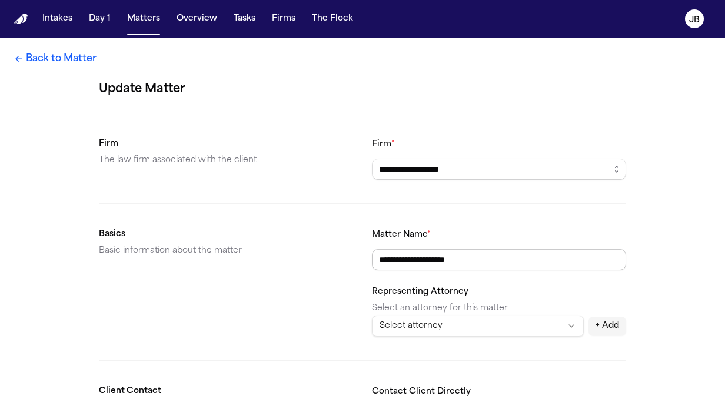
click at [416, 258] on input "**********" at bounding box center [499, 259] width 254 height 21
type input "**********"
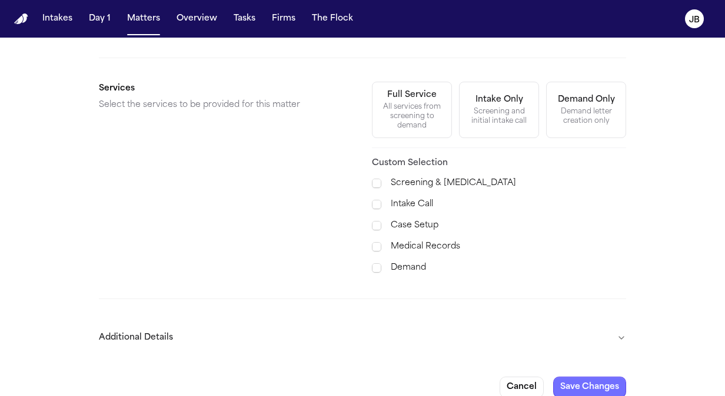
click at [600, 377] on button "Save Changes" at bounding box center [589, 387] width 73 height 21
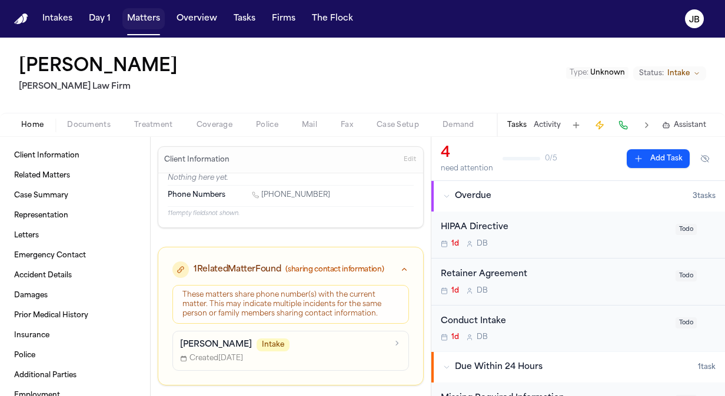
click at [148, 21] on button "Matters" at bounding box center [143, 18] width 42 height 21
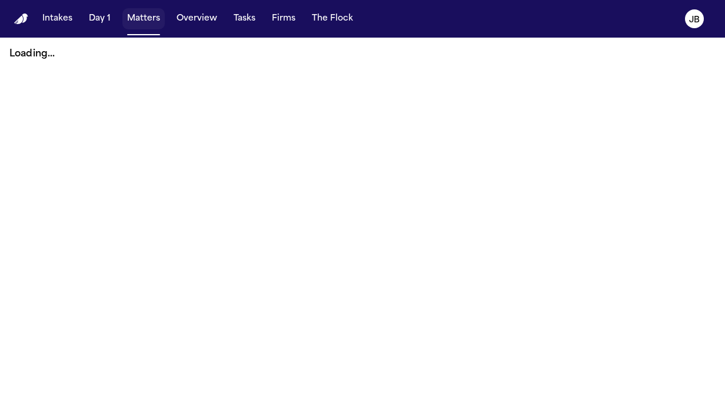
click at [151, 18] on button "Matters" at bounding box center [143, 18] width 42 height 21
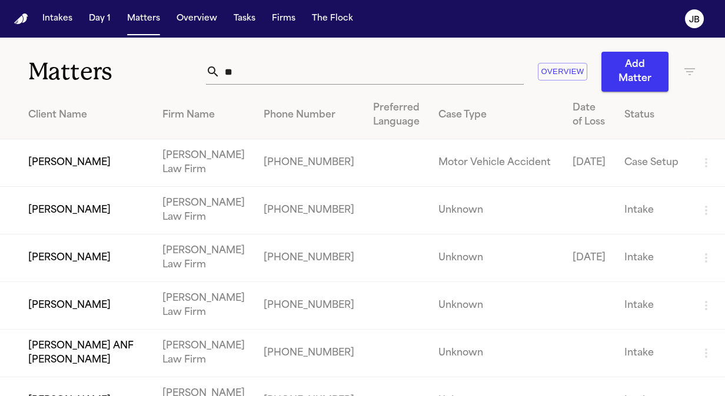
click at [149, 258] on td "[PERSON_NAME]" at bounding box center [76, 259] width 153 height 48
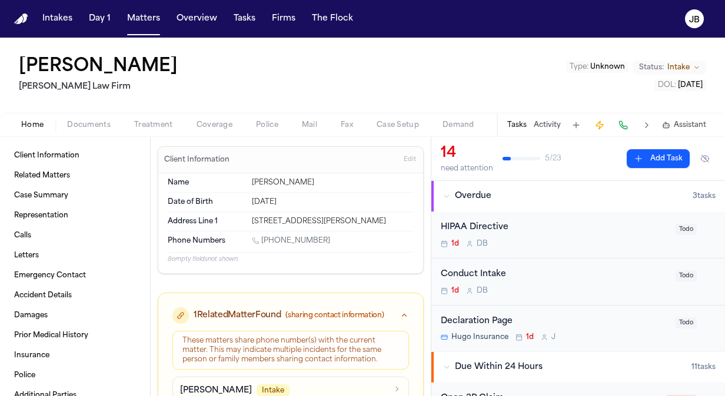
drag, startPoint x: 402, startPoint y: 220, endPoint x: 249, endPoint y: 224, distance: 153.0
click at [252, 224] on div "[STREET_ADDRESS][PERSON_NAME]" at bounding box center [333, 221] width 162 height 9
click at [137, 13] on button "Matters" at bounding box center [143, 18] width 42 height 21
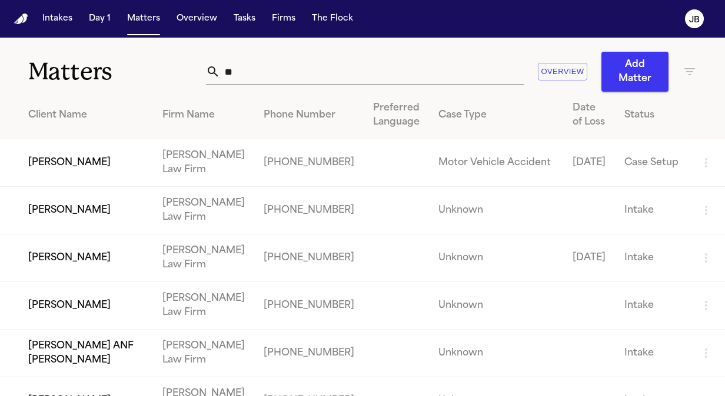
click at [100, 259] on td "[PERSON_NAME]" at bounding box center [76, 259] width 153 height 48
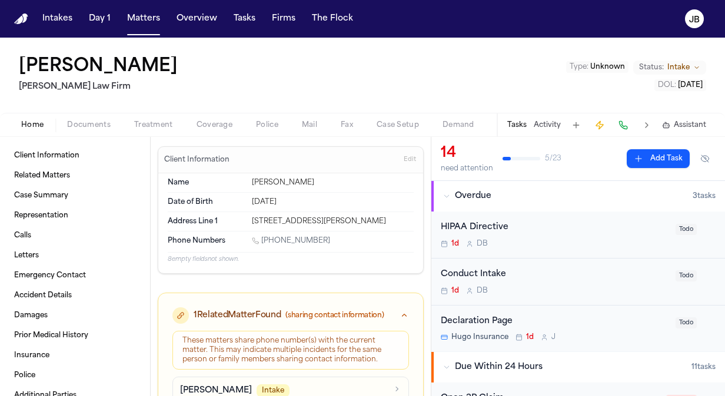
click at [78, 127] on span "Documents" at bounding box center [89, 125] width 44 height 9
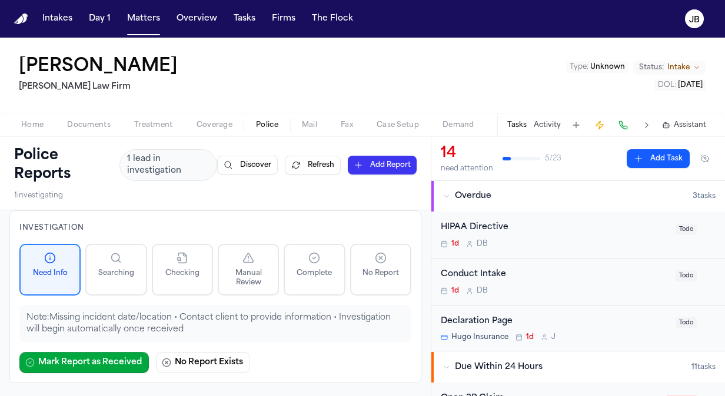
click at [94, 127] on span "Documents" at bounding box center [89, 125] width 44 height 9
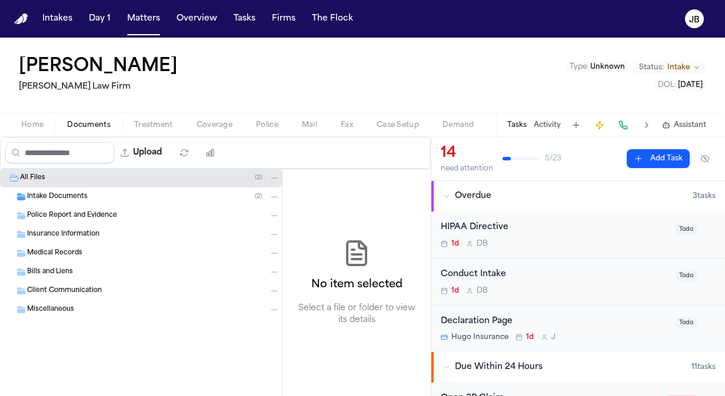
click at [76, 199] on span "Intake Documents" at bounding box center [57, 197] width 61 height 10
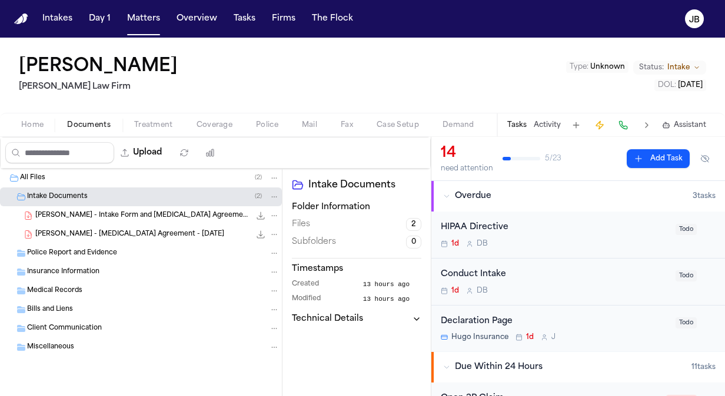
click at [173, 141] on div "Upload" at bounding box center [113, 153] width 225 height 31
click at [159, 154] on button "Upload" at bounding box center [141, 152] width 55 height 21
select select "**********"
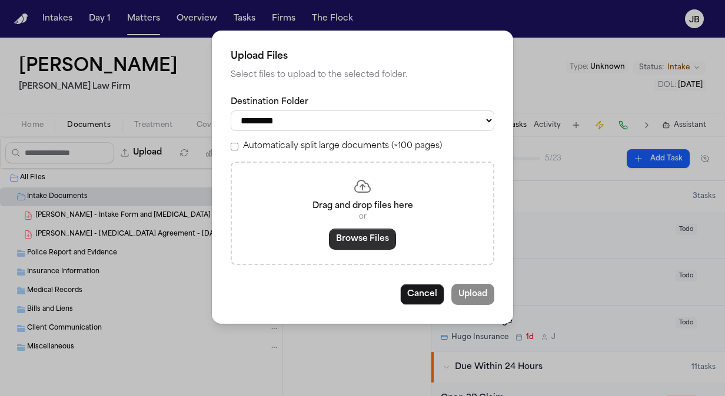
click at [351, 237] on button "Browse Files" at bounding box center [362, 239] width 67 height 21
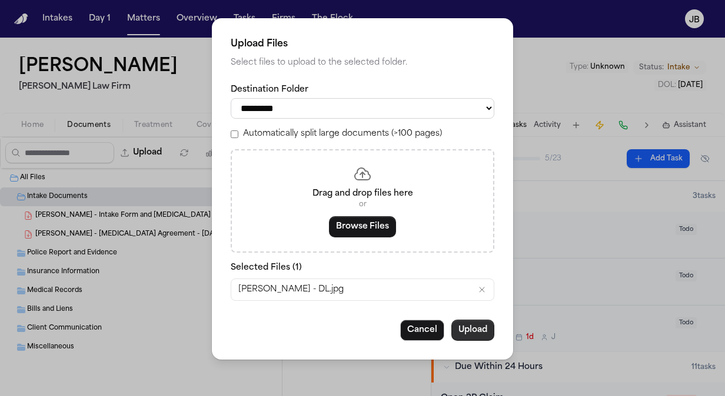
click at [474, 334] on button "Upload" at bounding box center [472, 330] width 43 height 21
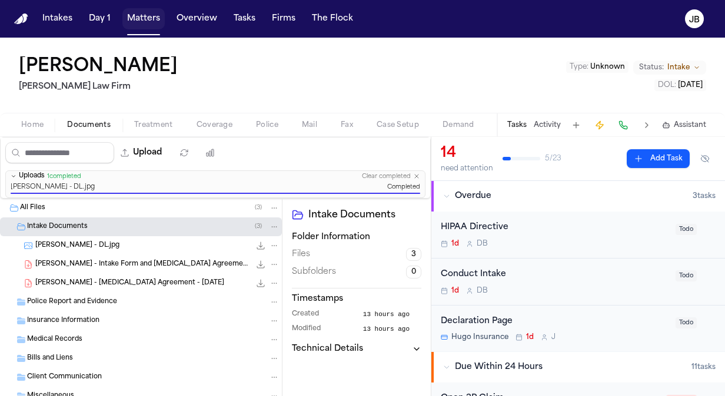
click at [142, 24] on button "Matters" at bounding box center [143, 18] width 42 height 21
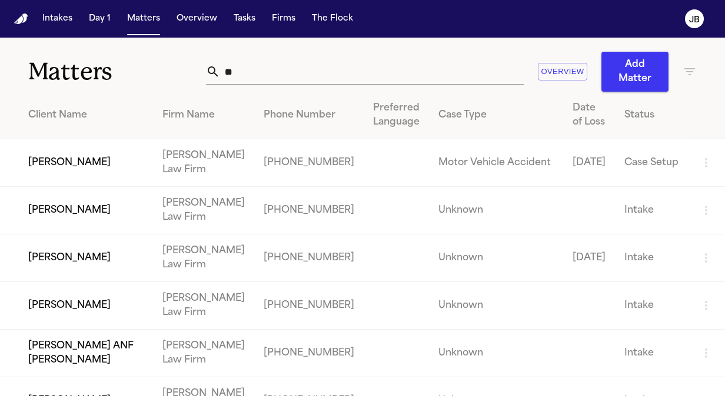
click at [91, 212] on td "[PERSON_NAME]" at bounding box center [76, 211] width 153 height 48
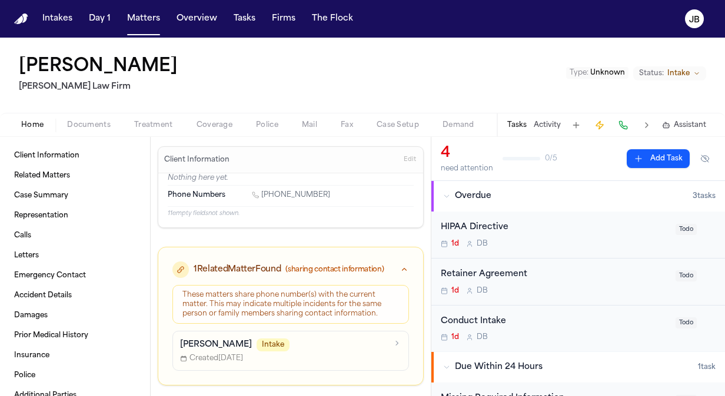
click at [84, 121] on span "Documents" at bounding box center [89, 125] width 44 height 9
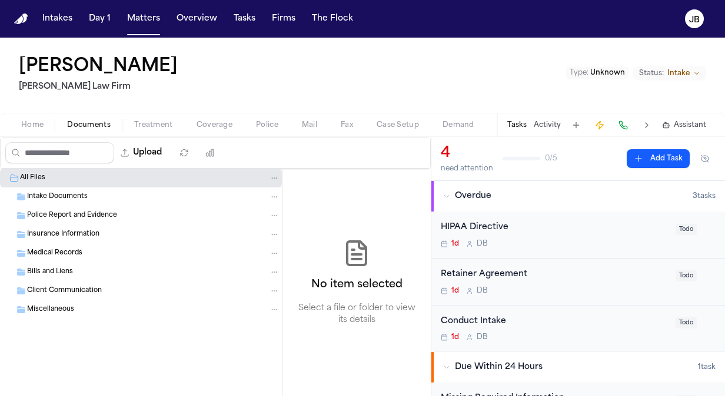
click at [65, 192] on span "Intake Documents" at bounding box center [57, 197] width 61 height 10
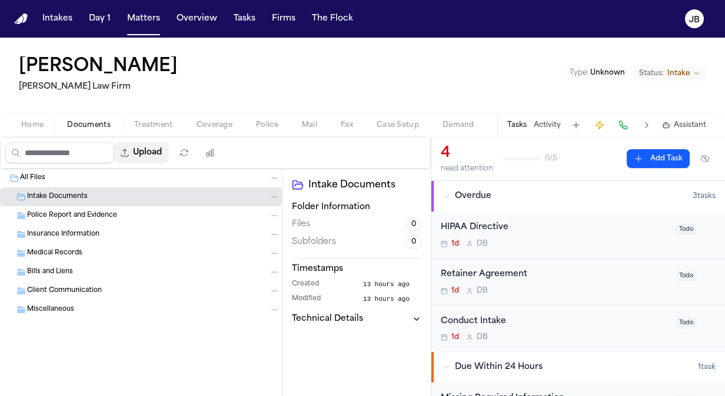
click at [156, 146] on button "Upload" at bounding box center [141, 152] width 55 height 21
select select "**********"
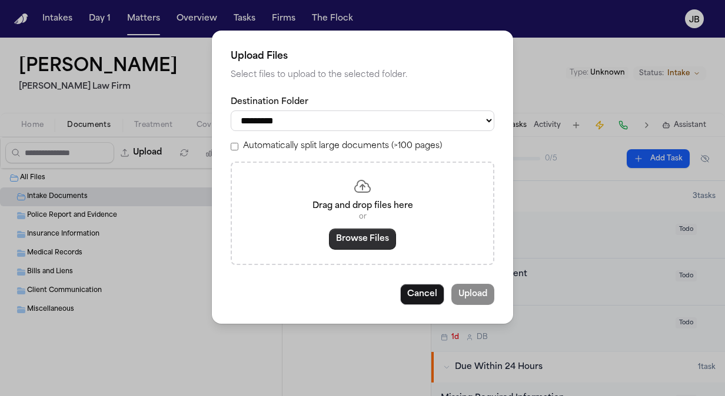
click at [357, 238] on button "Browse Files" at bounding box center [362, 239] width 67 height 21
click at [420, 293] on button "Cancel" at bounding box center [422, 294] width 44 height 21
